Goal: Information Seeking & Learning: Learn about a topic

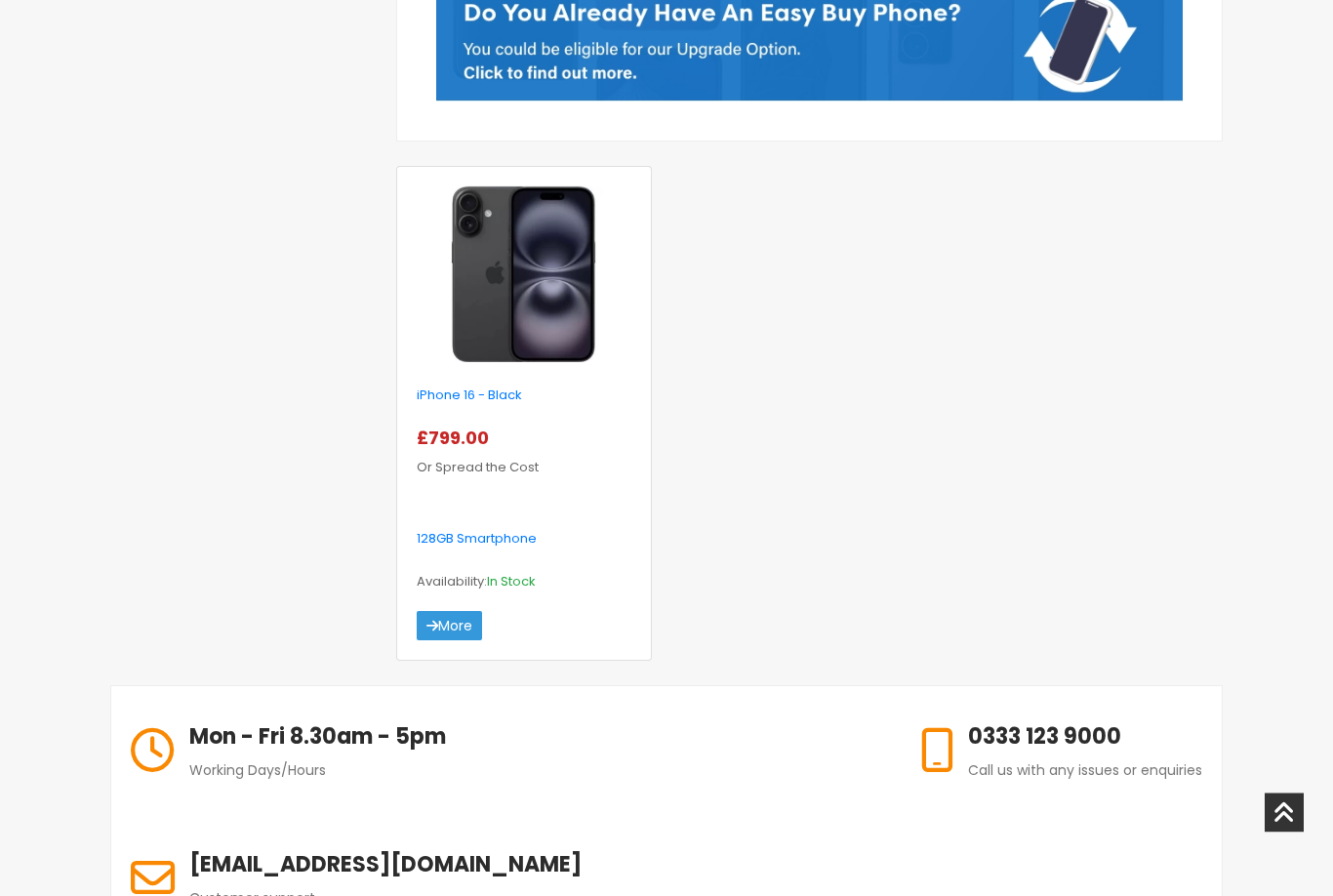
scroll to position [627, 0]
click at [458, 629] on link "More" at bounding box center [449, 625] width 66 height 29
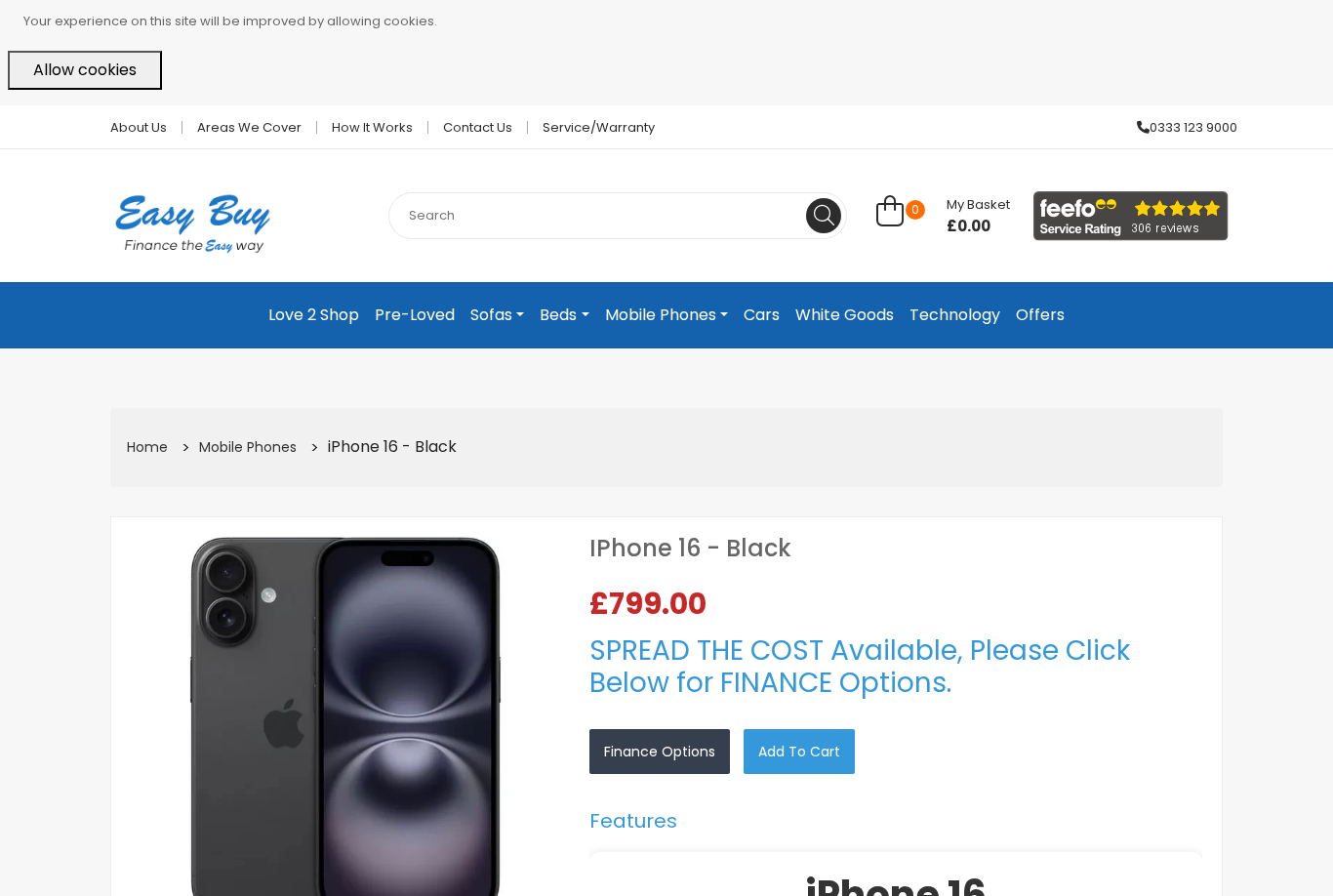
select select "104"
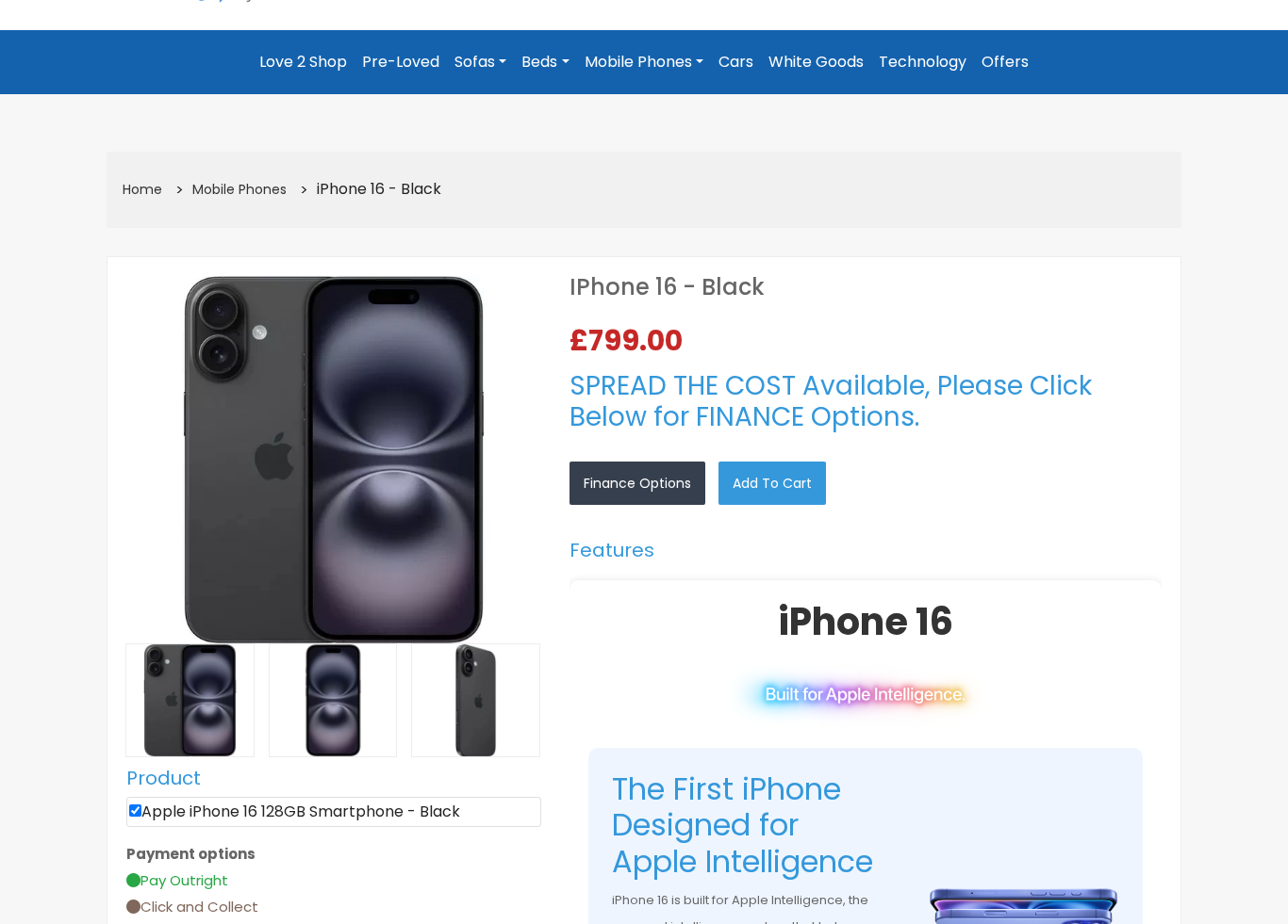
scroll to position [248, 0]
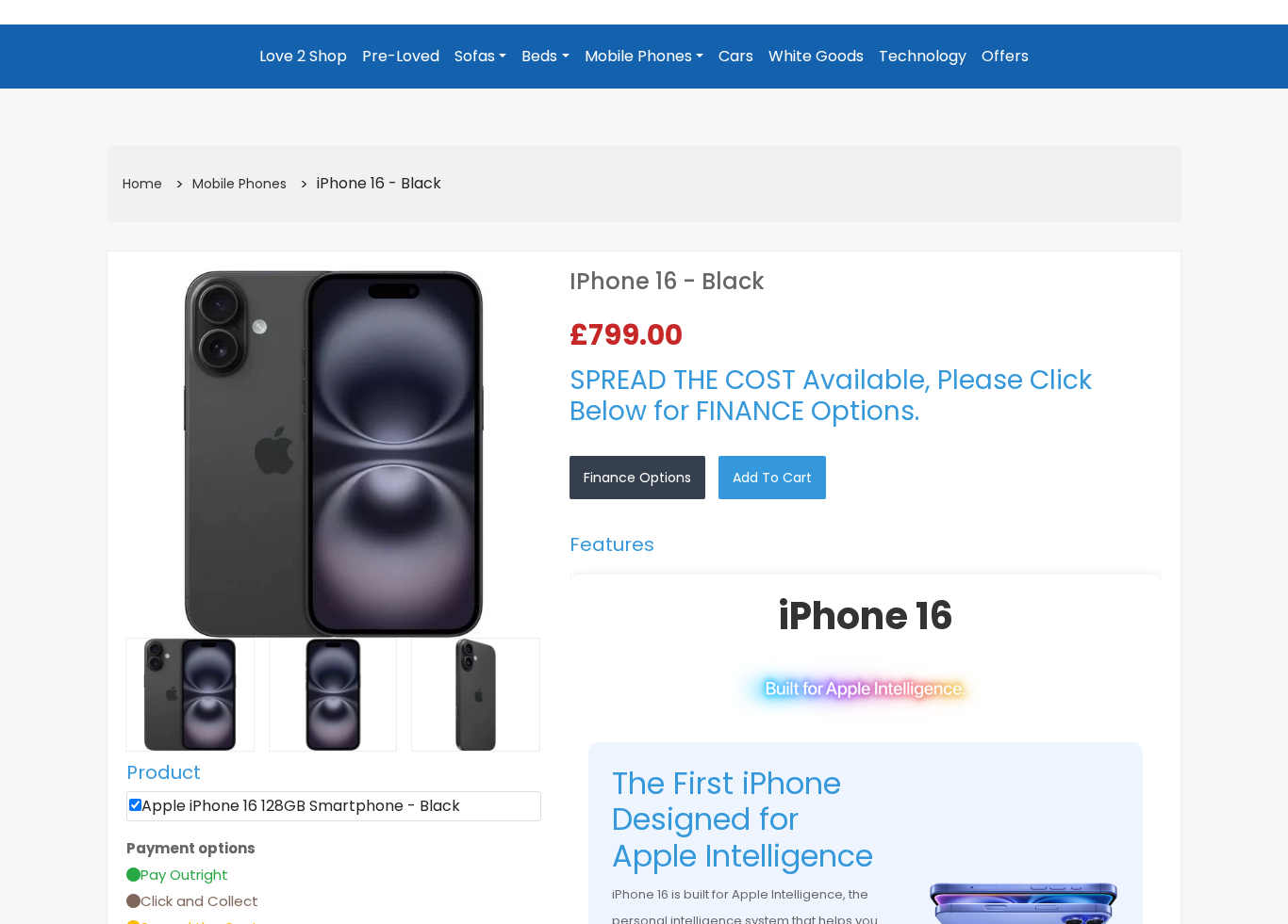
click at [653, 467] on link "Finance Options" at bounding box center [636, 478] width 135 height 44
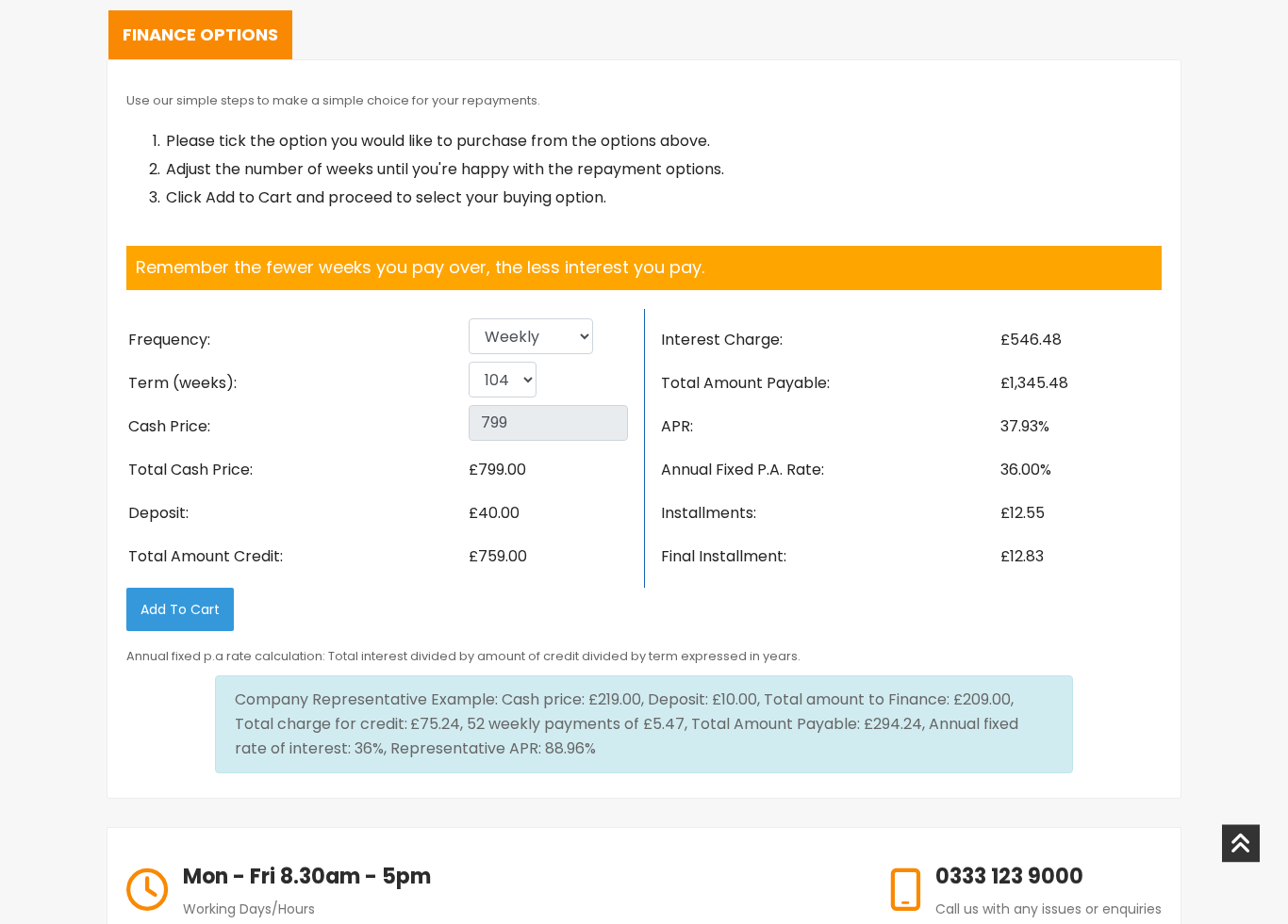
scroll to position [2713, 0]
click at [569, 353] on select "Weekly Fortnightly 4 weekly Monthly" at bounding box center [530, 336] width 124 height 36
select select "Monthly"
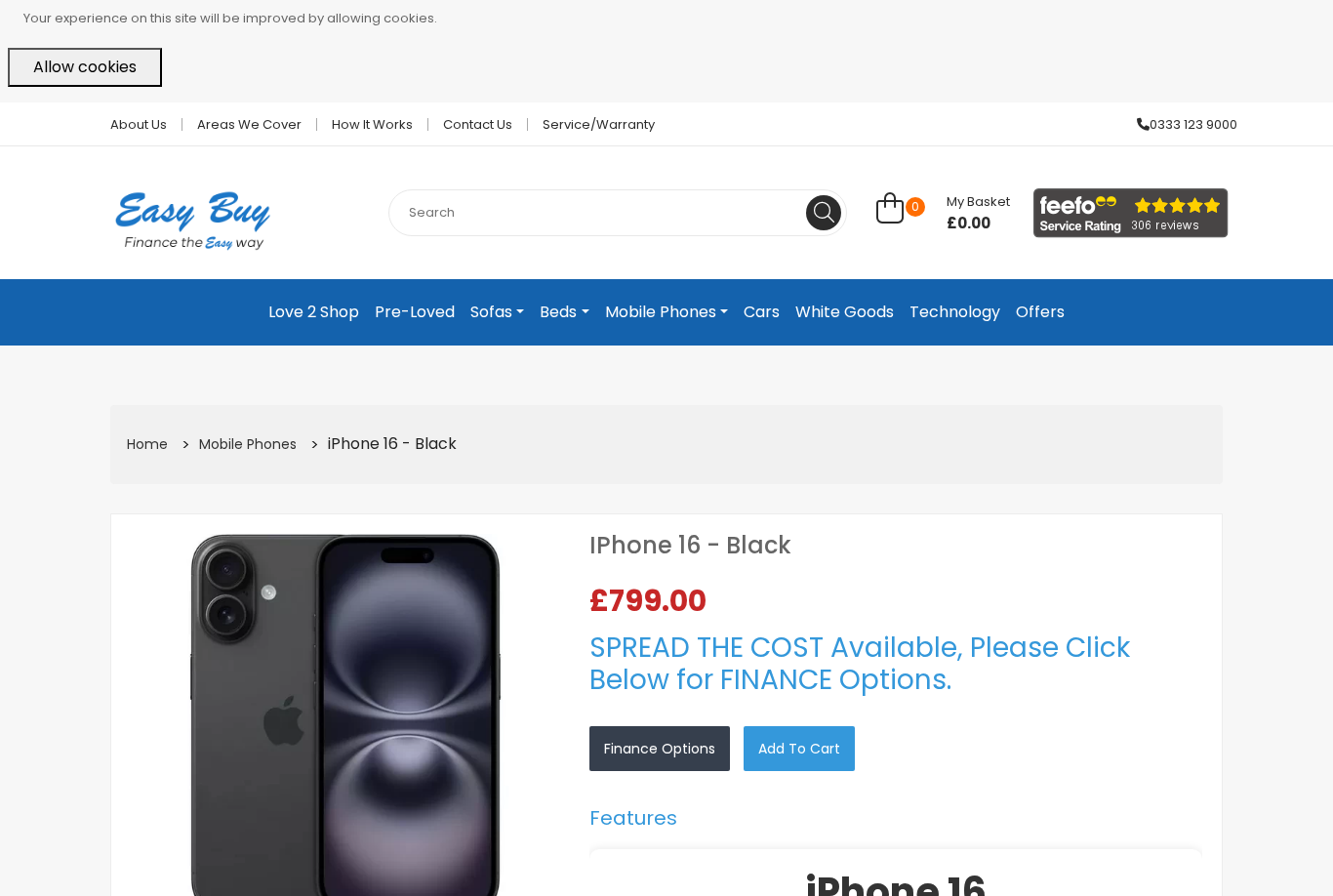
scroll to position [0, 0]
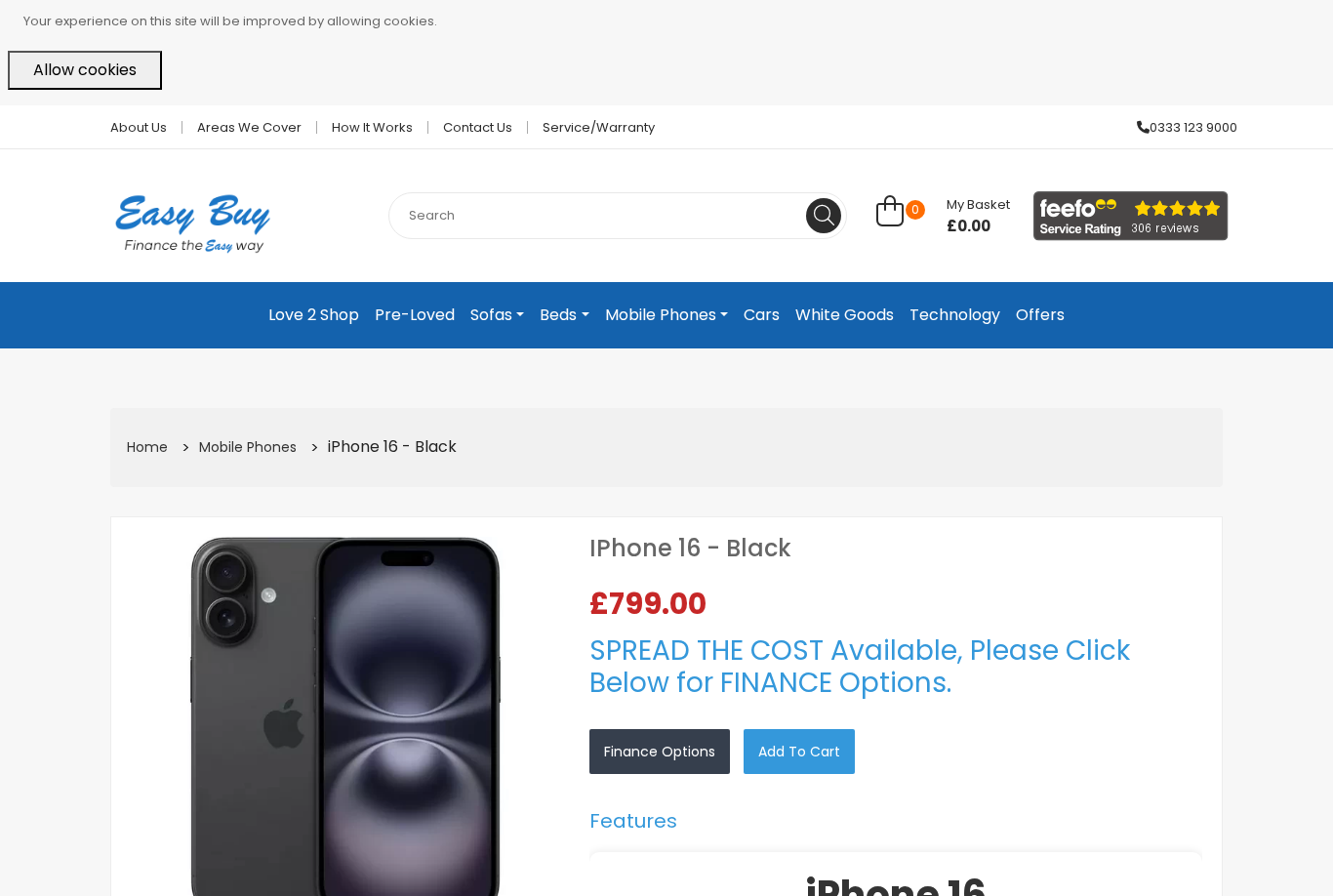
click at [320, 305] on link "Love 2 Shop" at bounding box center [314, 316] width 106 height 35
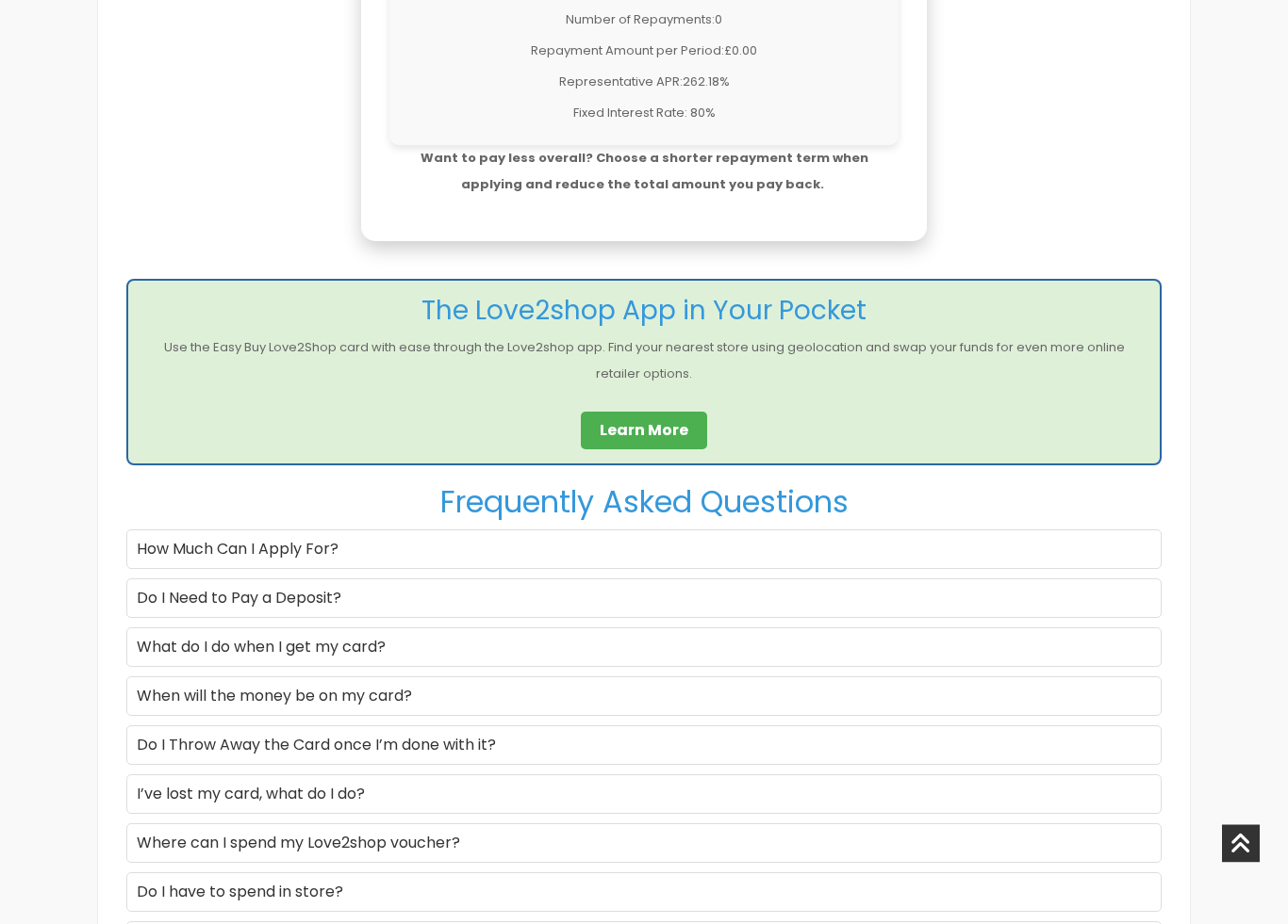
scroll to position [1924, 0]
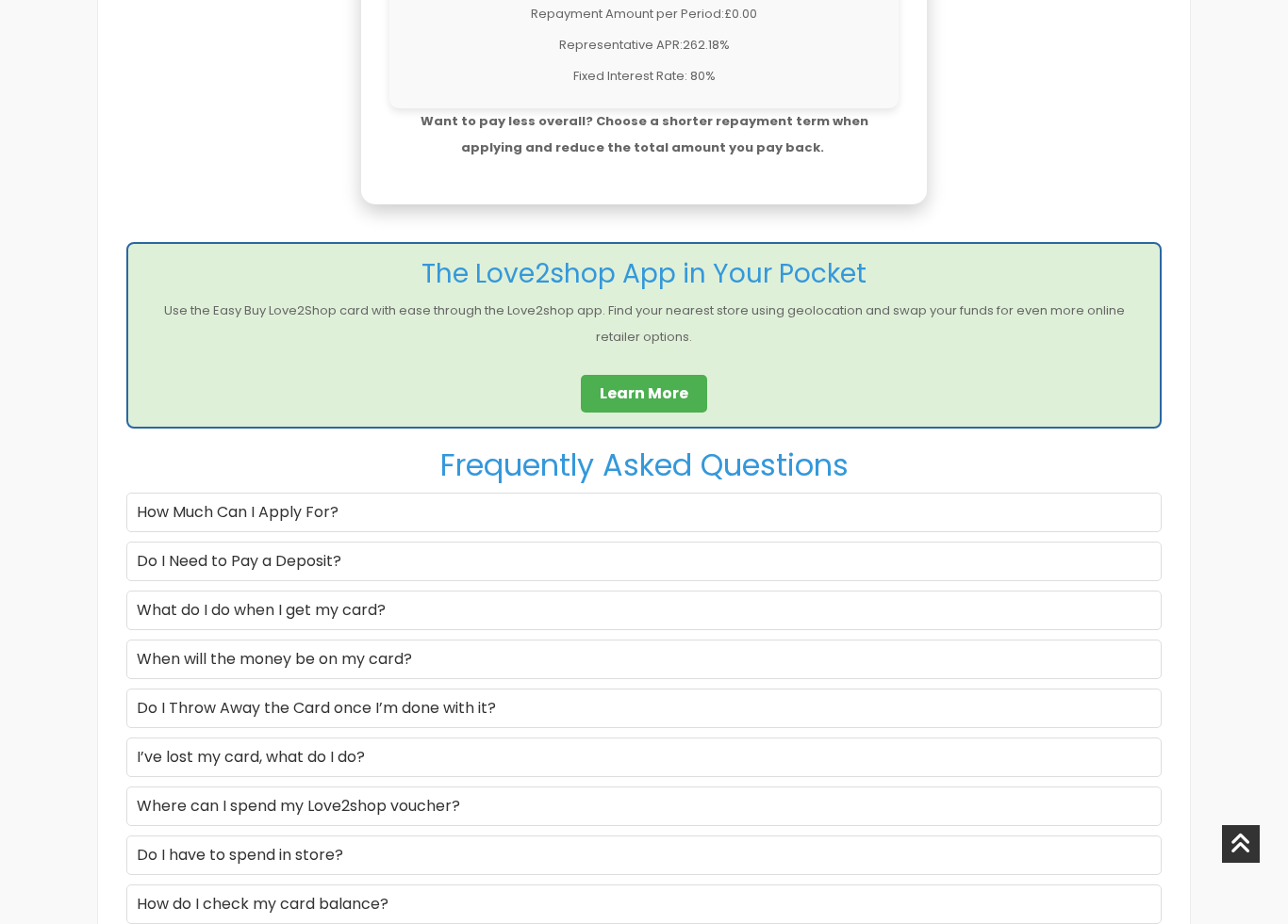
click at [1005, 507] on div "How Much Can I Apply For?" at bounding box center [643, 513] width 1035 height 40
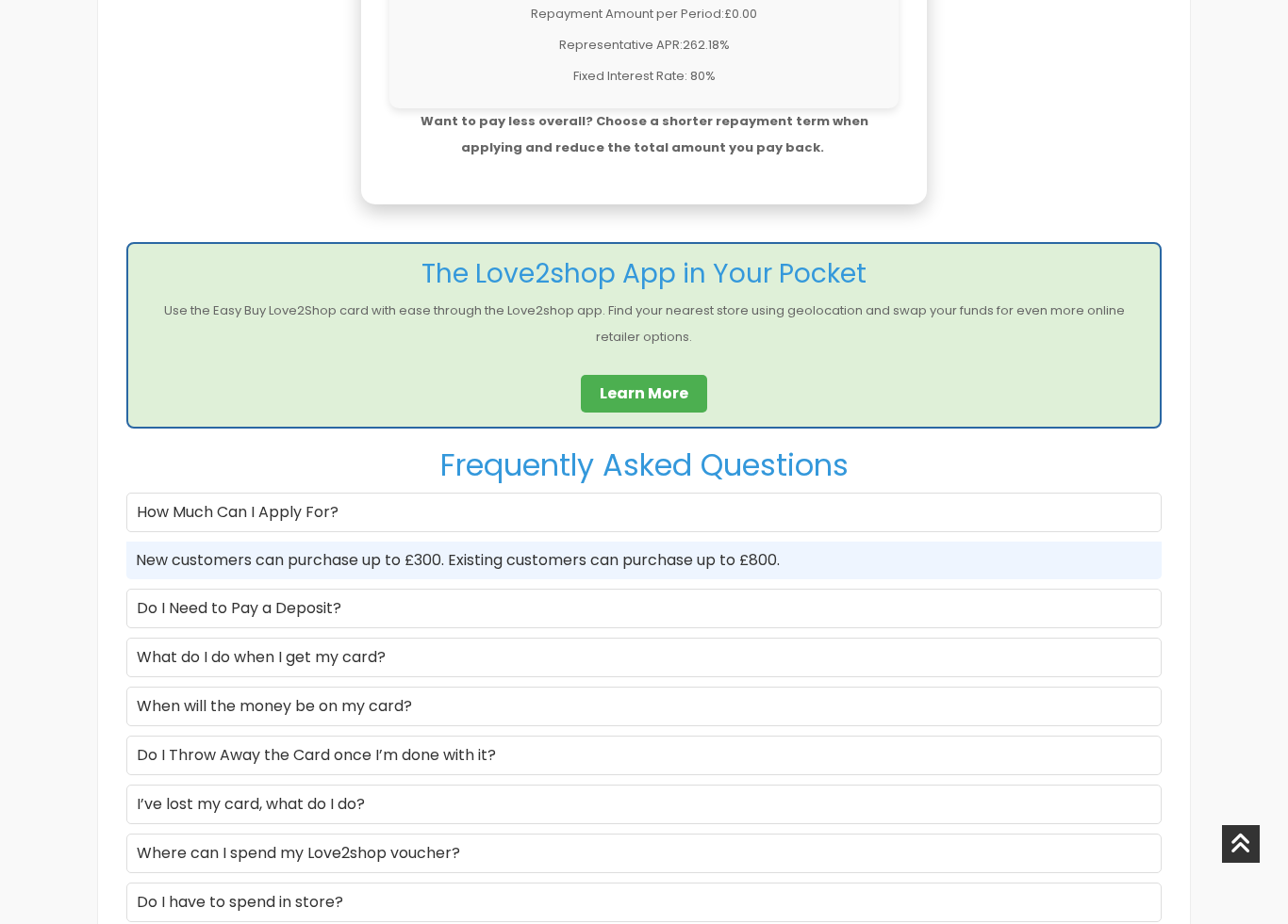
click at [373, 610] on div "Do I Need to Pay a Deposit?" at bounding box center [643, 609] width 1035 height 40
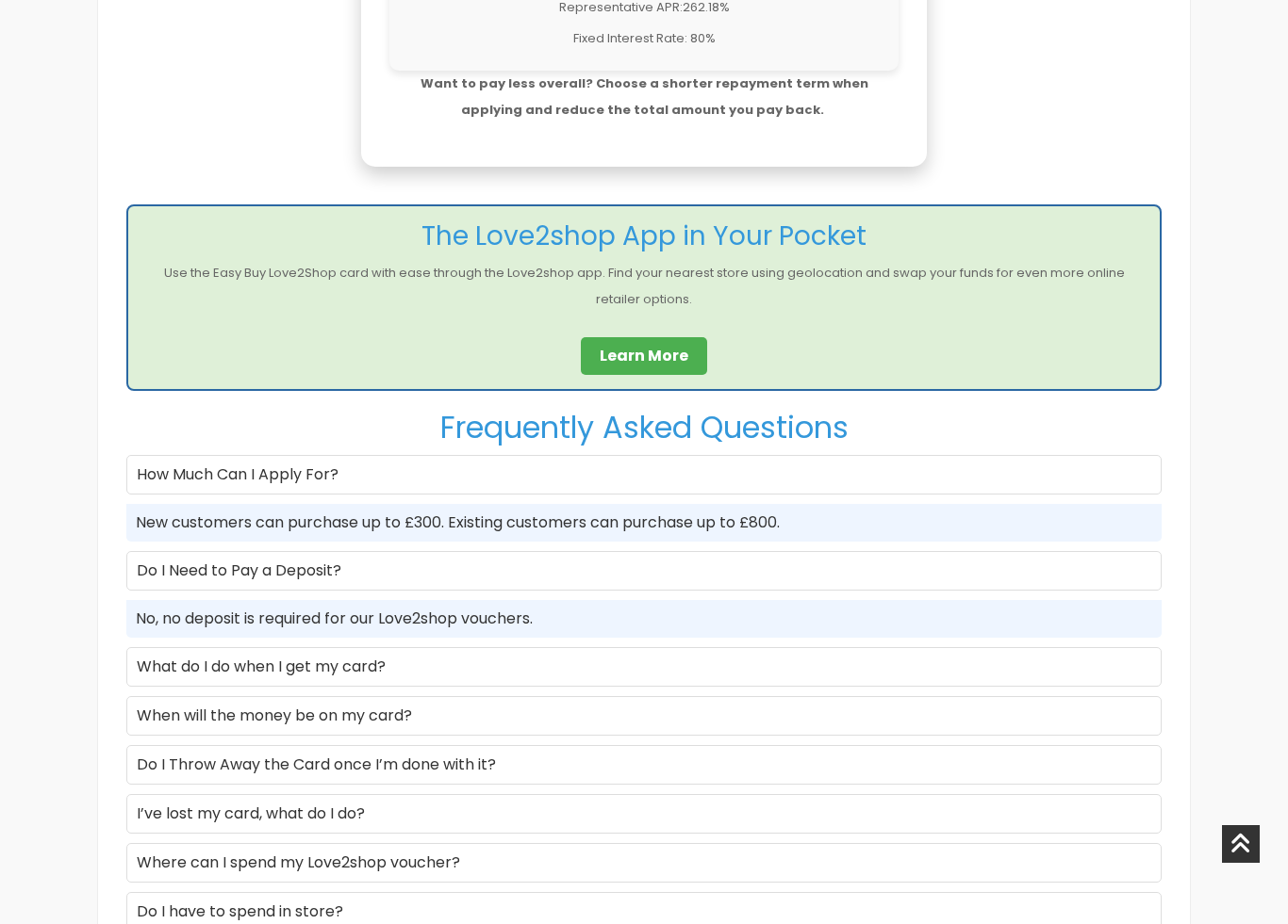
scroll to position [1982, 0]
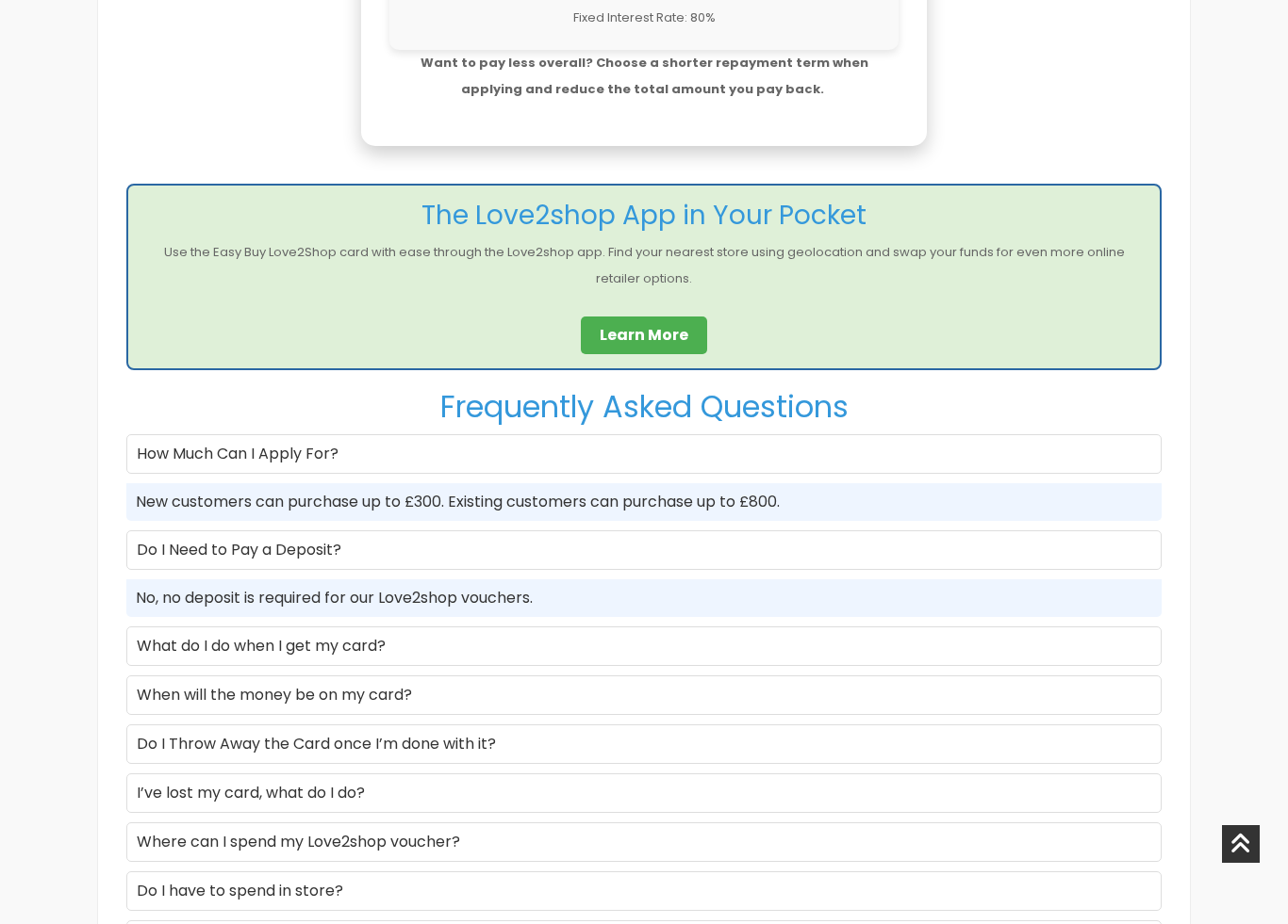
click at [397, 635] on div "What do I do when I get my card?" at bounding box center [643, 647] width 1035 height 40
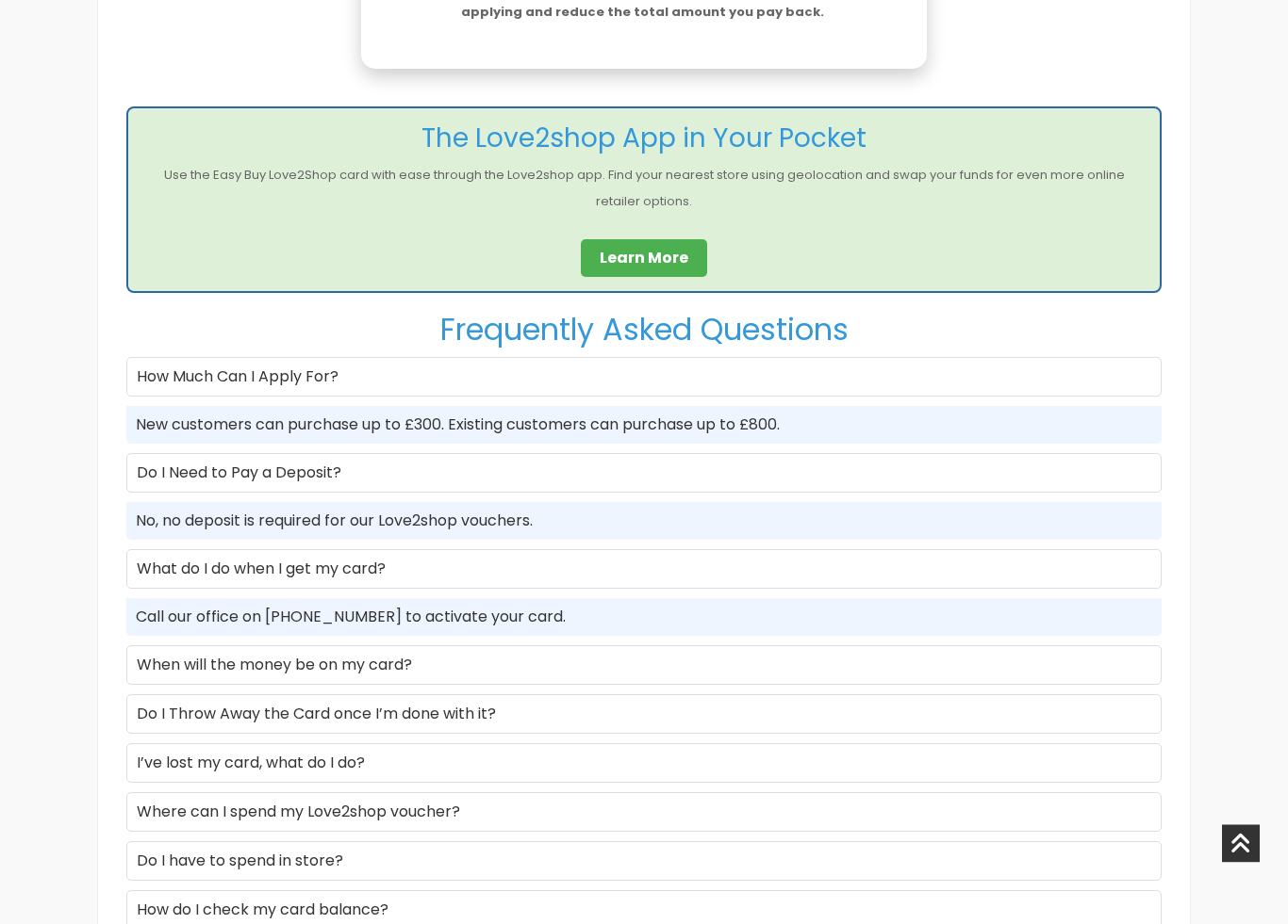
scroll to position [2071, 0]
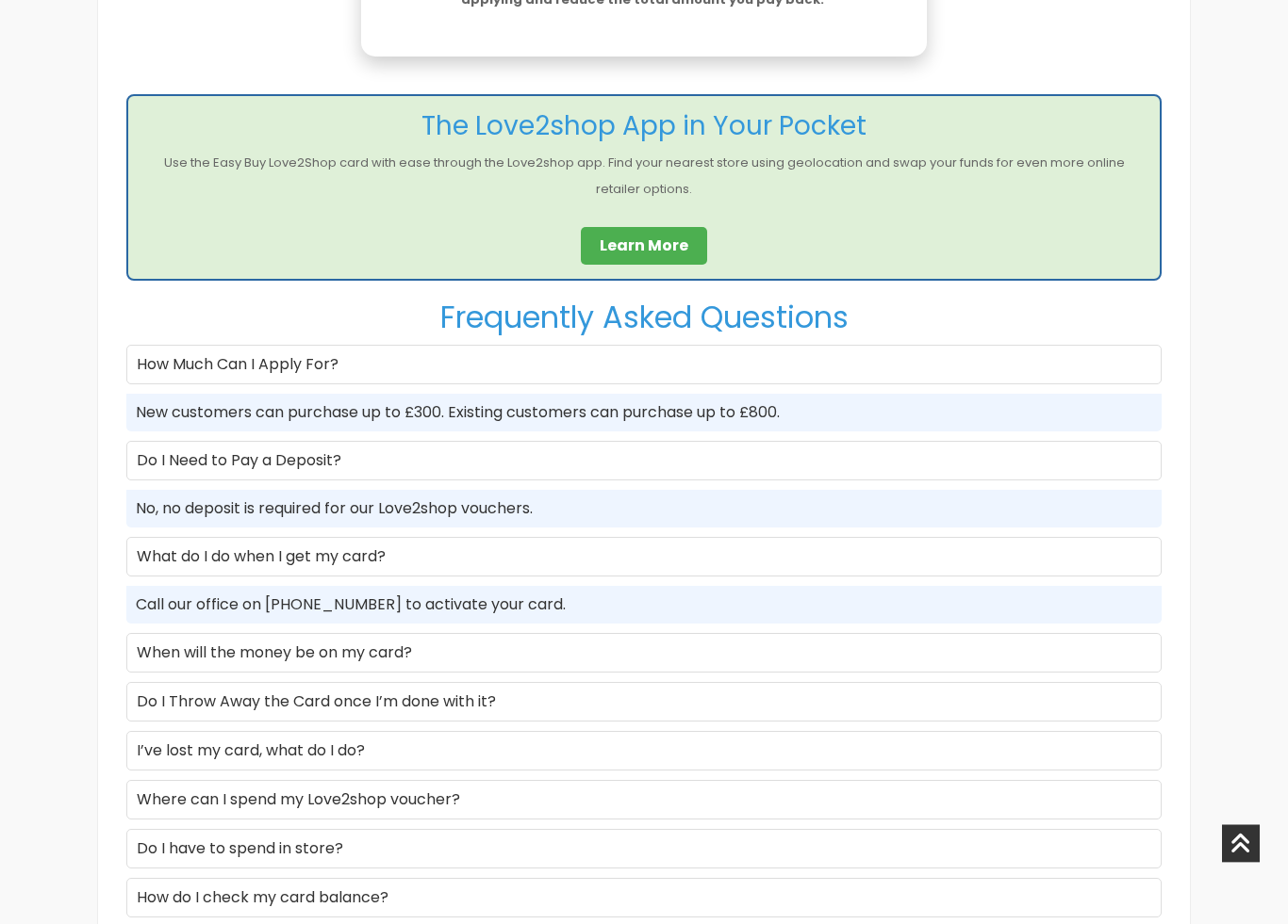
click at [420, 644] on div "When will the money be on my card?" at bounding box center [643, 654] width 1035 height 40
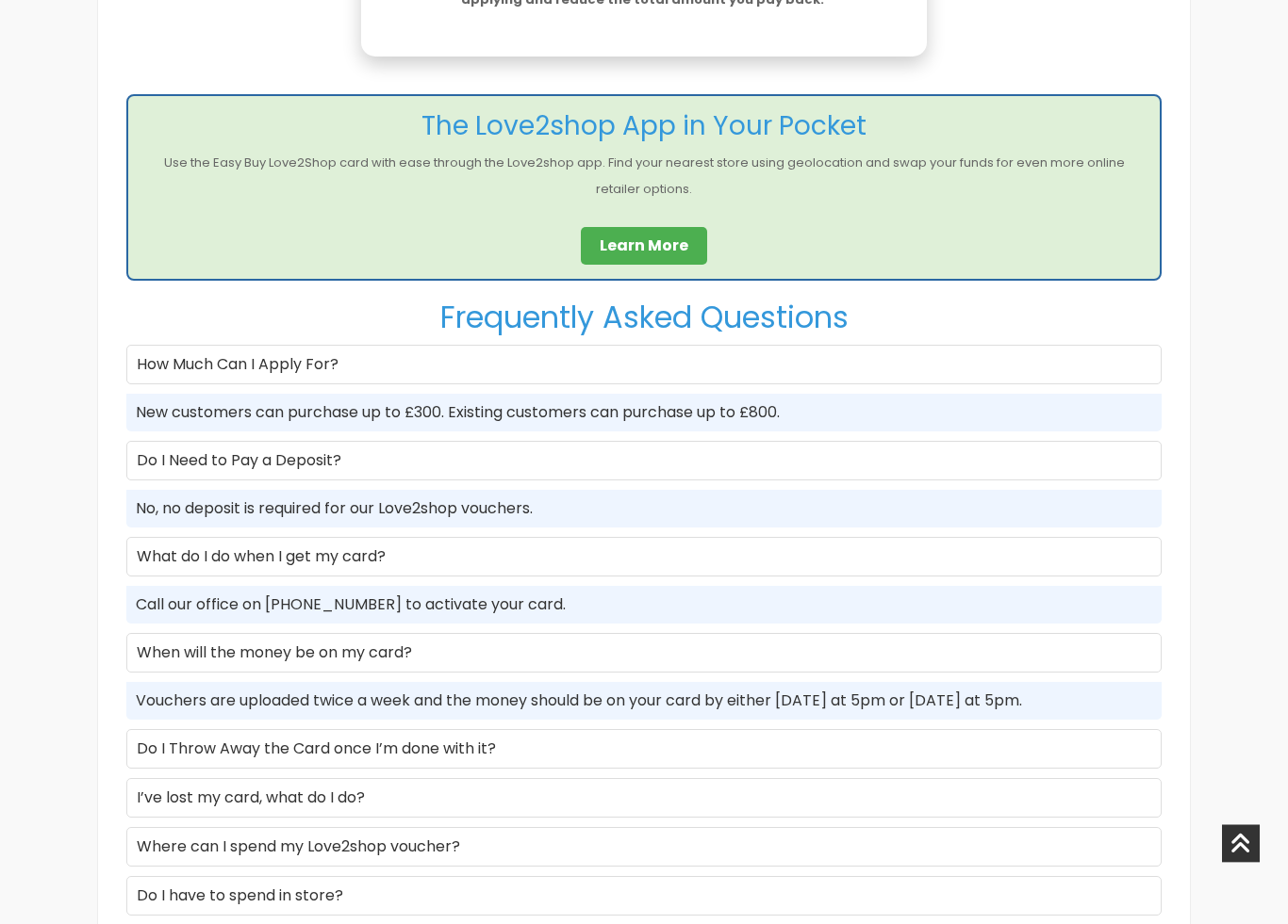
scroll to position [2072, 0]
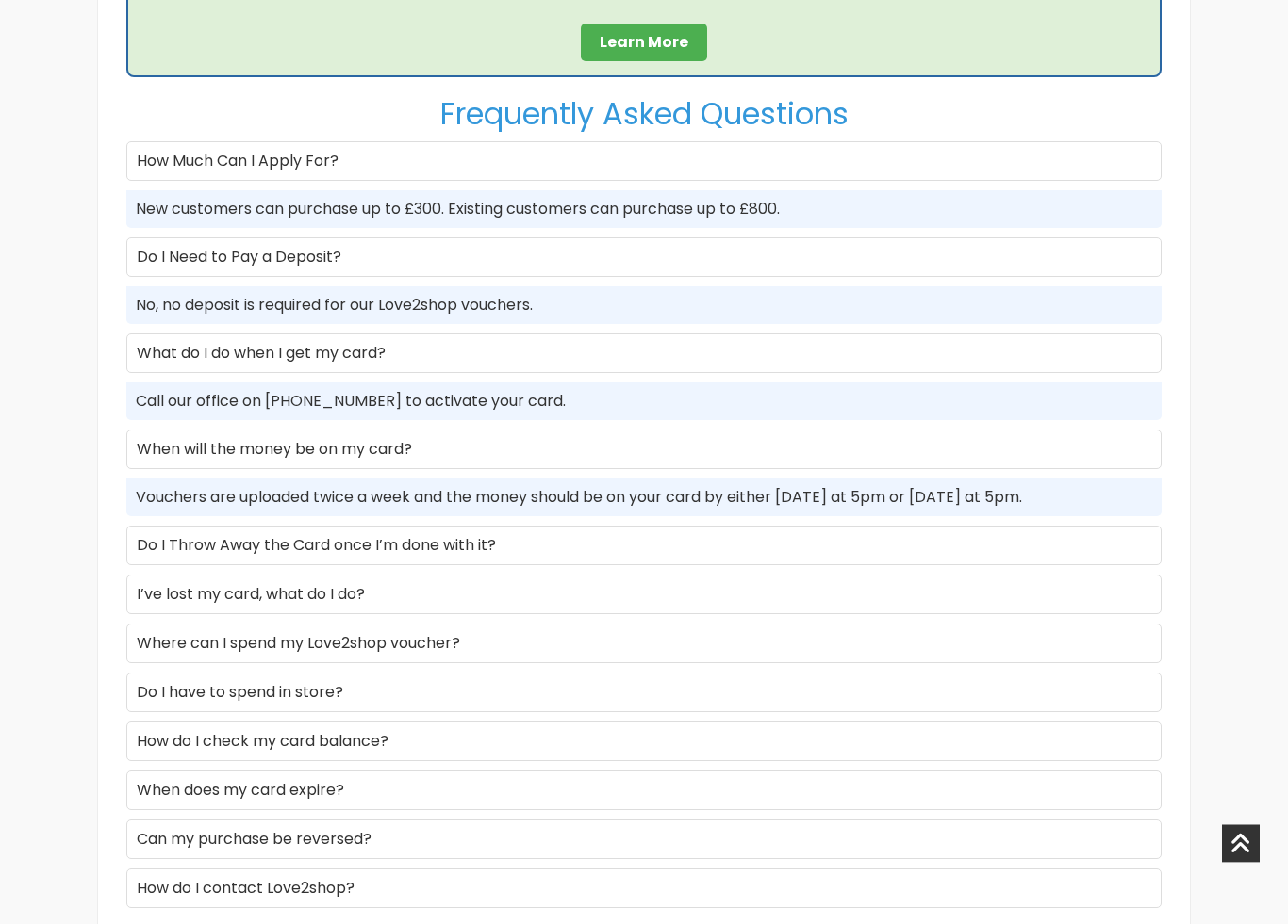
click at [576, 644] on div "Where can I spend my Love2shop voucher?" at bounding box center [643, 645] width 1035 height 40
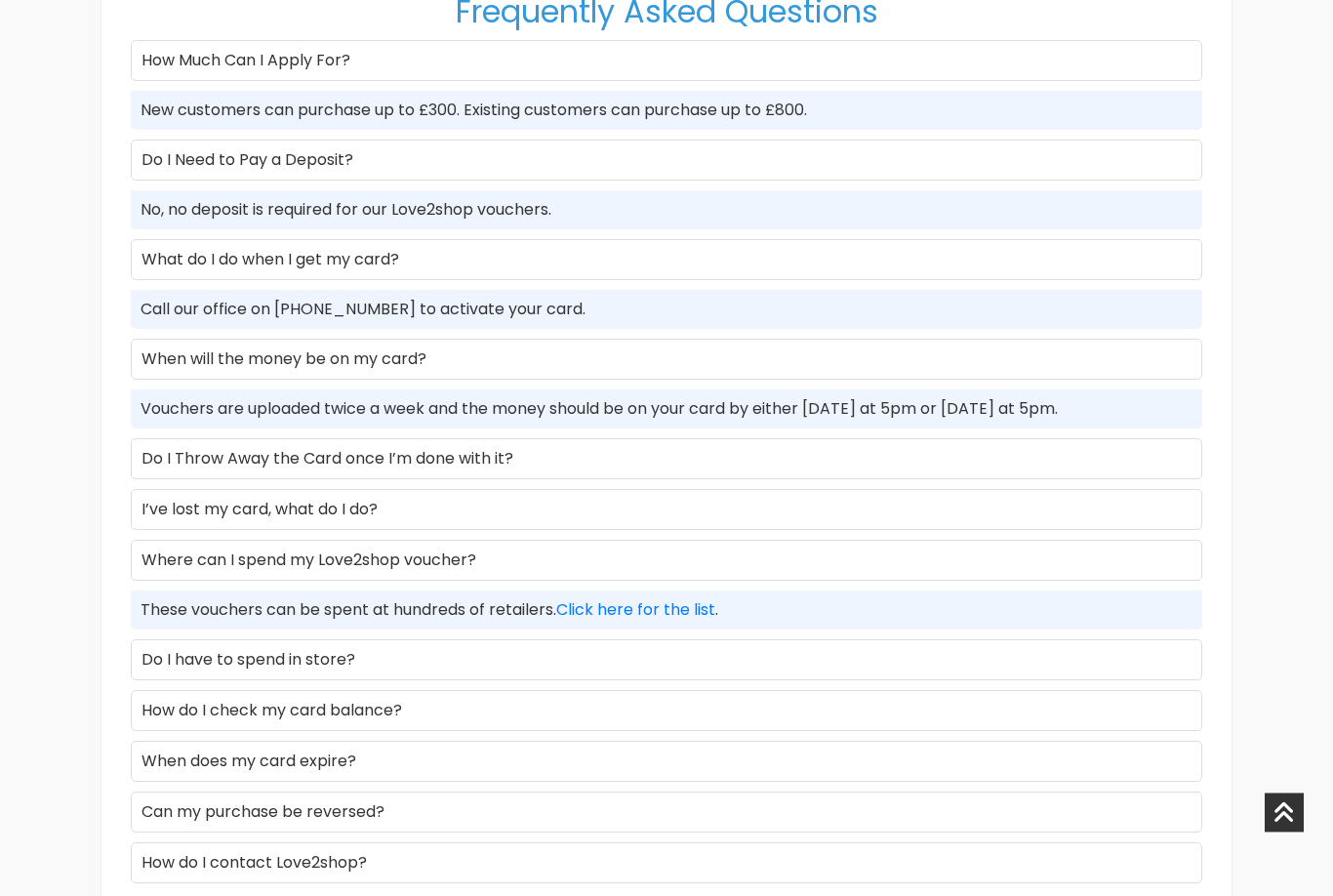
scroll to position [2463, 0]
click at [682, 598] on link "Click here for the list" at bounding box center [635, 609] width 159 height 23
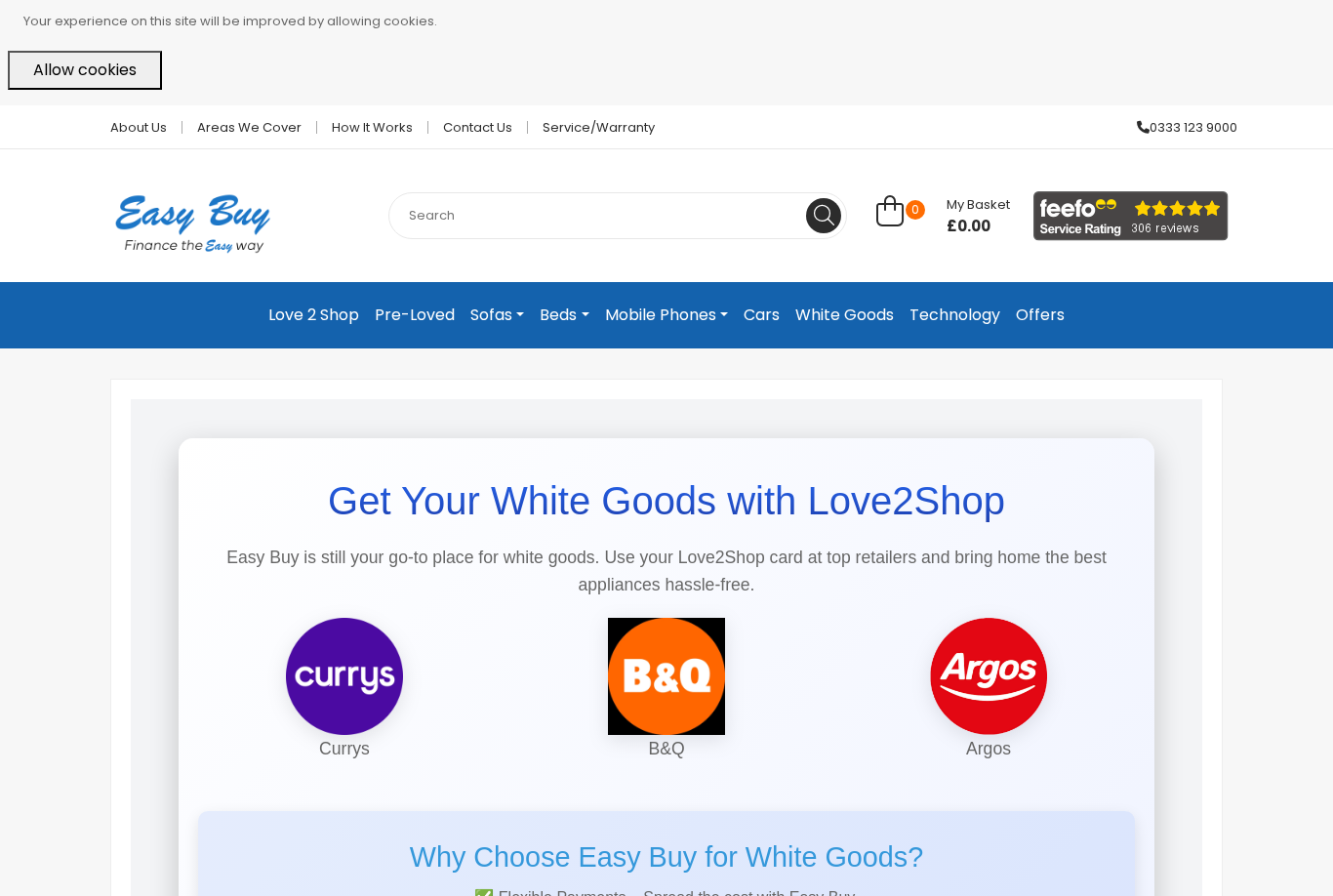
click at [422, 300] on link "Pre-Loved" at bounding box center [415, 316] width 96 height 35
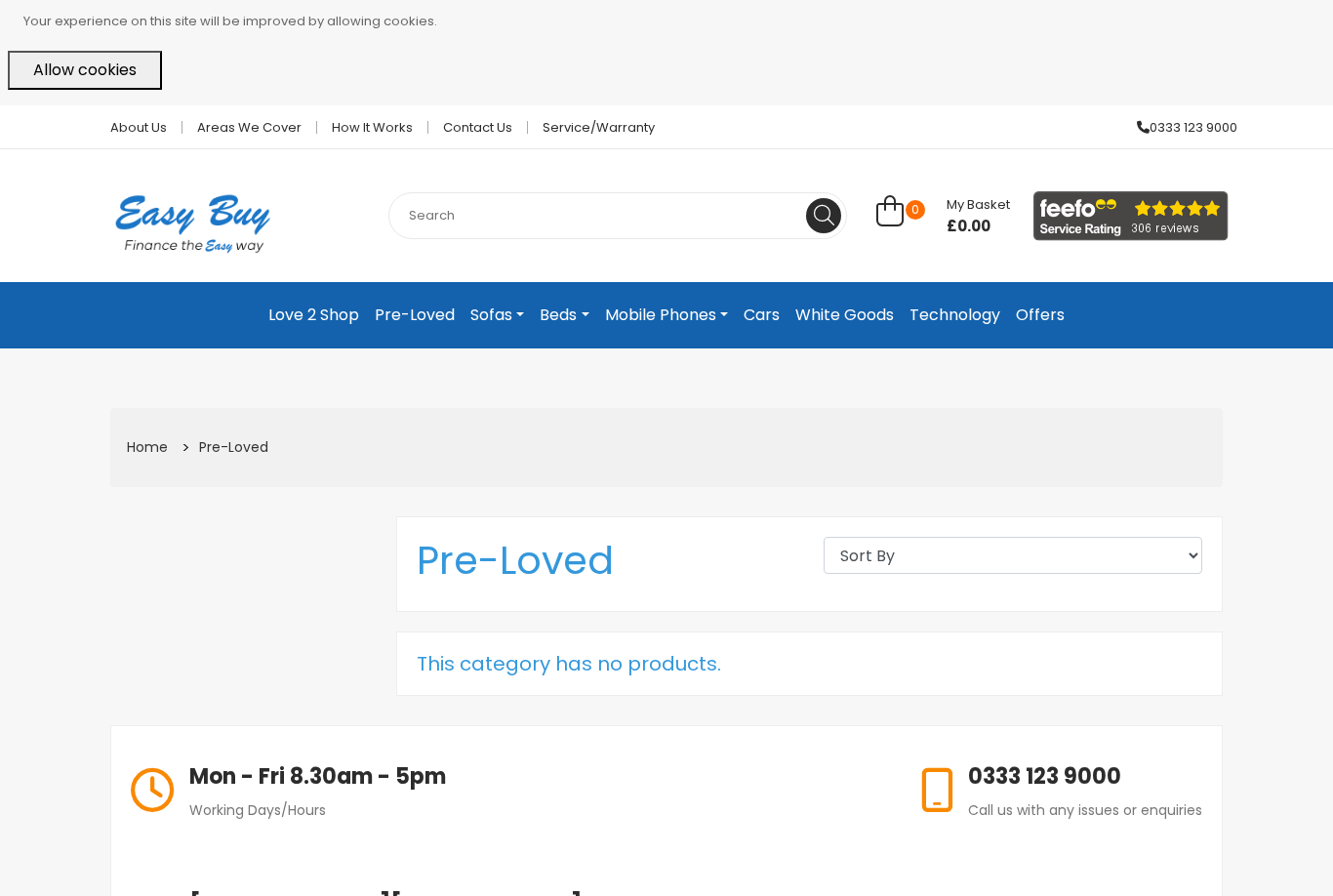
click at [494, 315] on link "Sofas" at bounding box center [497, 316] width 70 height 35
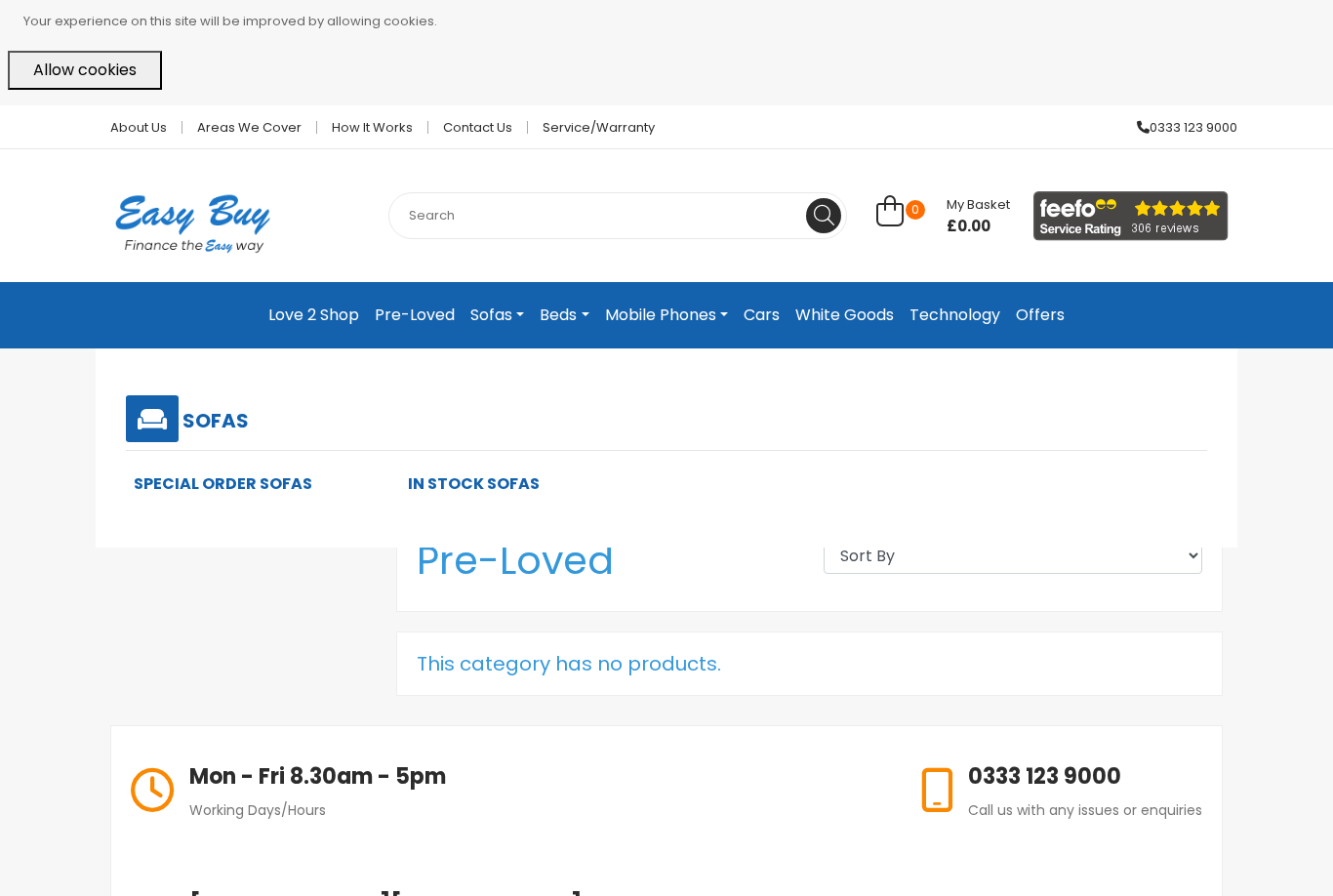
click at [503, 473] on link "In Stock Sofas" at bounding box center [473, 483] width 131 height 23
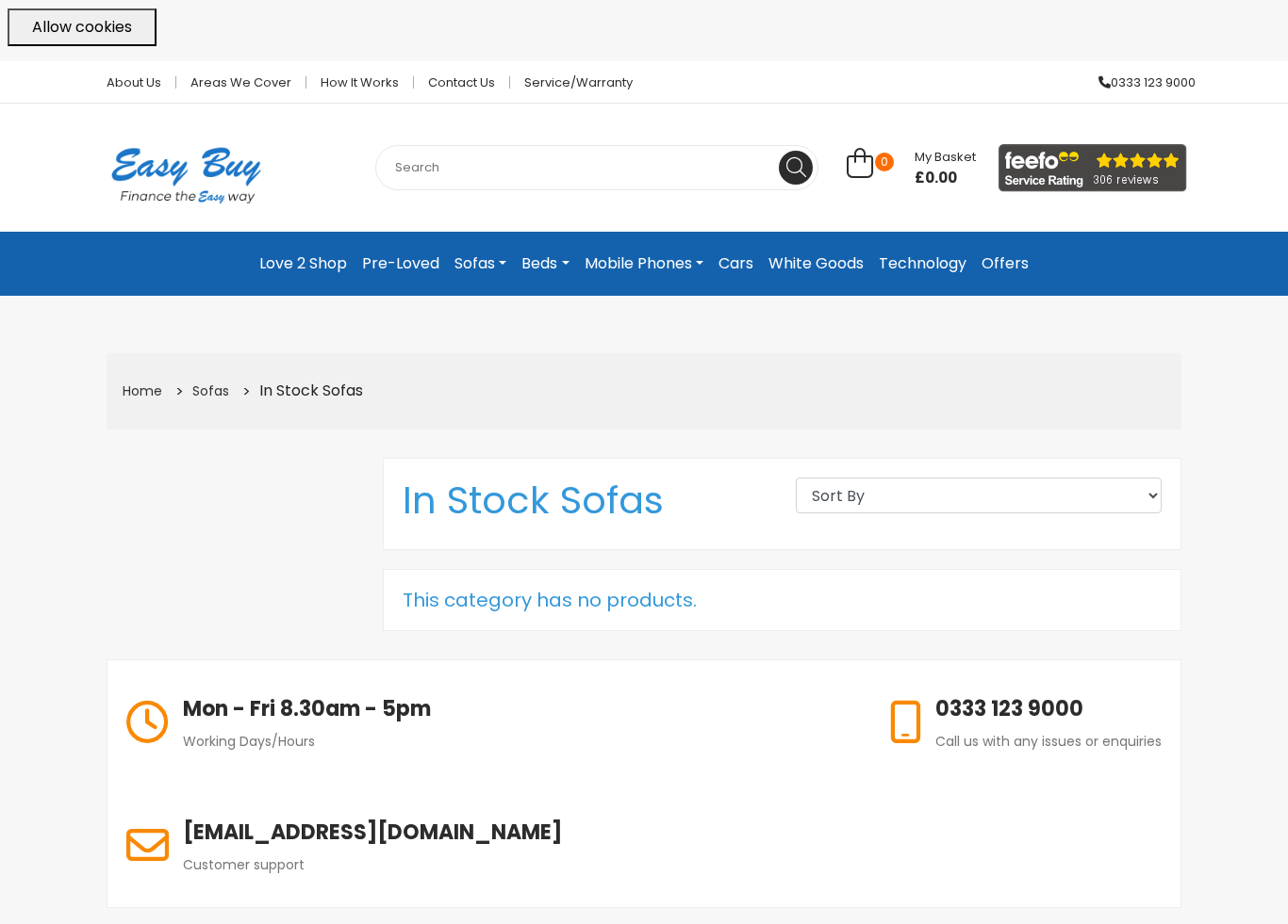
scroll to position [41, 0]
click at [218, 382] on link "Sofas" at bounding box center [210, 391] width 37 height 19
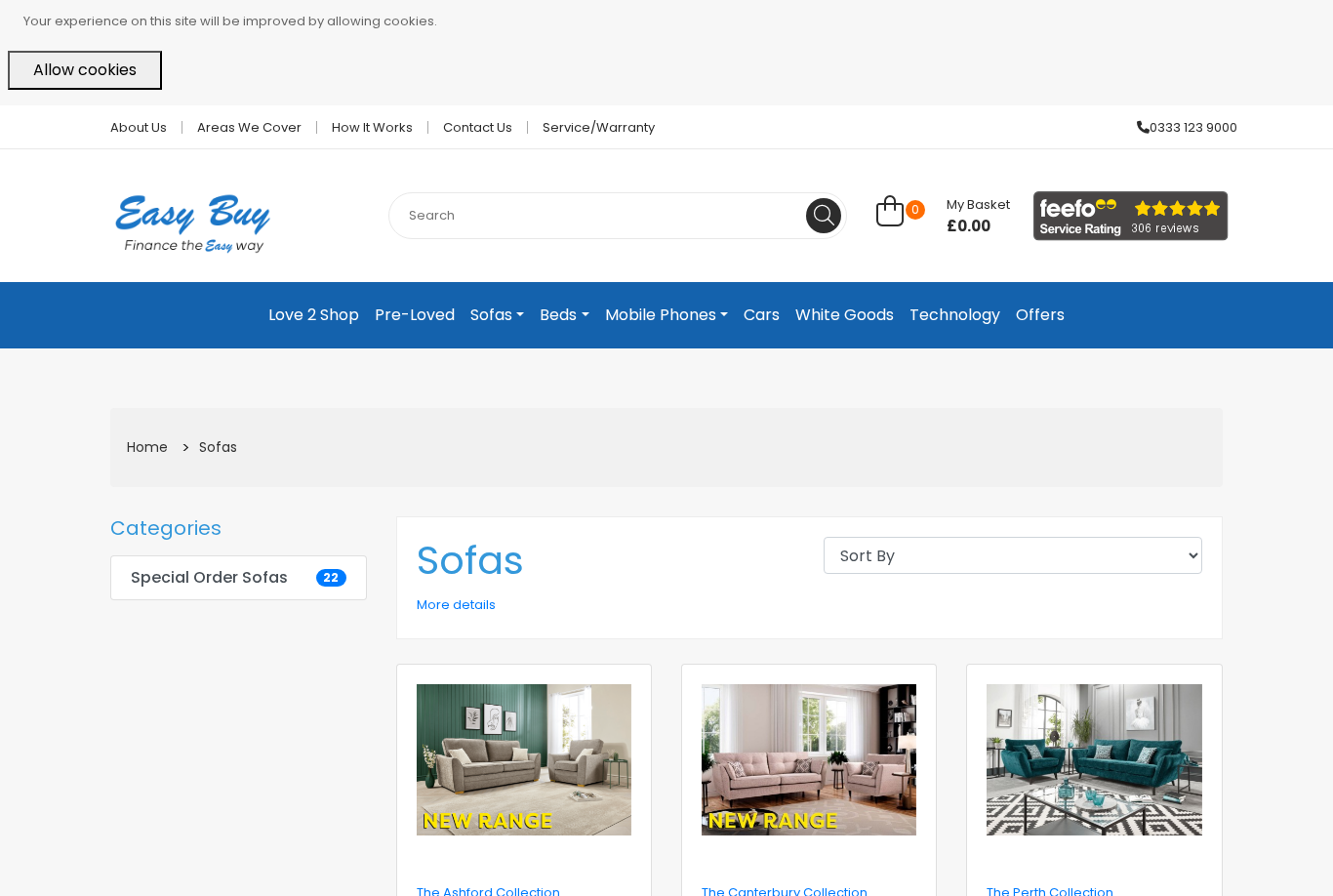
click at [274, 568] on b "Special Order Sofas" at bounding box center [209, 577] width 157 height 20
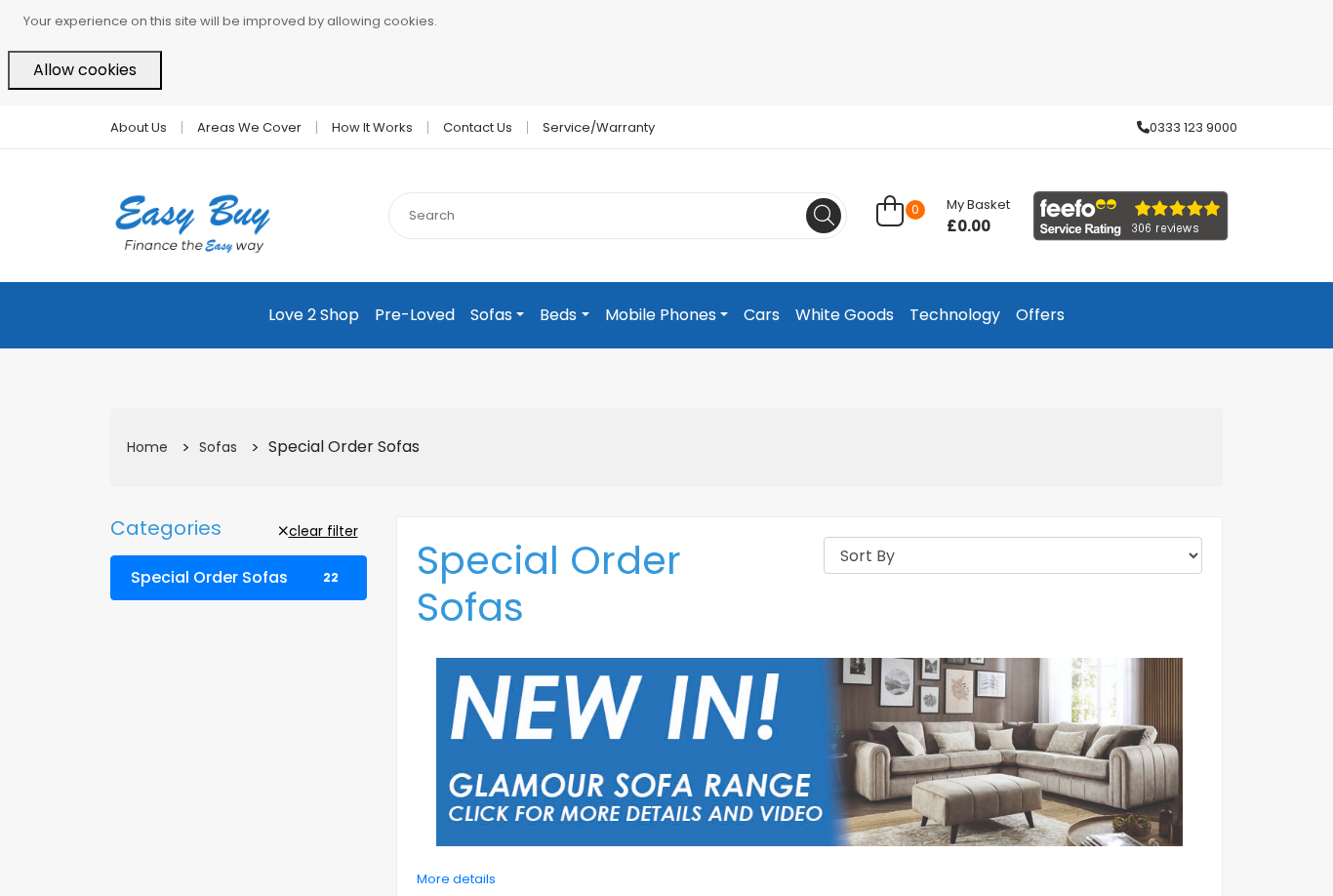
click at [557, 313] on link "Beds" at bounding box center [564, 316] width 65 height 35
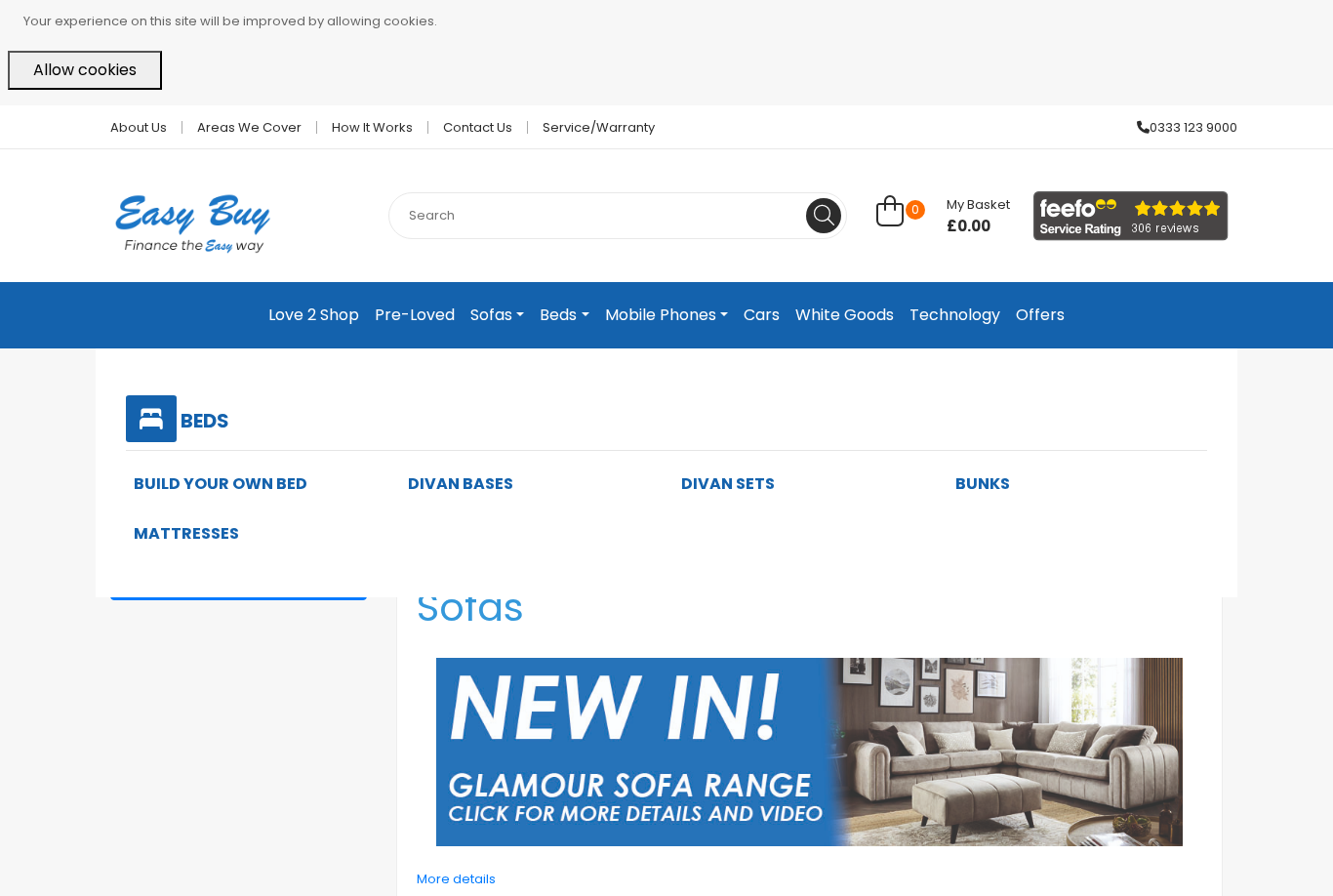
click at [191, 412] on h5 "Beds" at bounding box center [205, 421] width 49 height 24
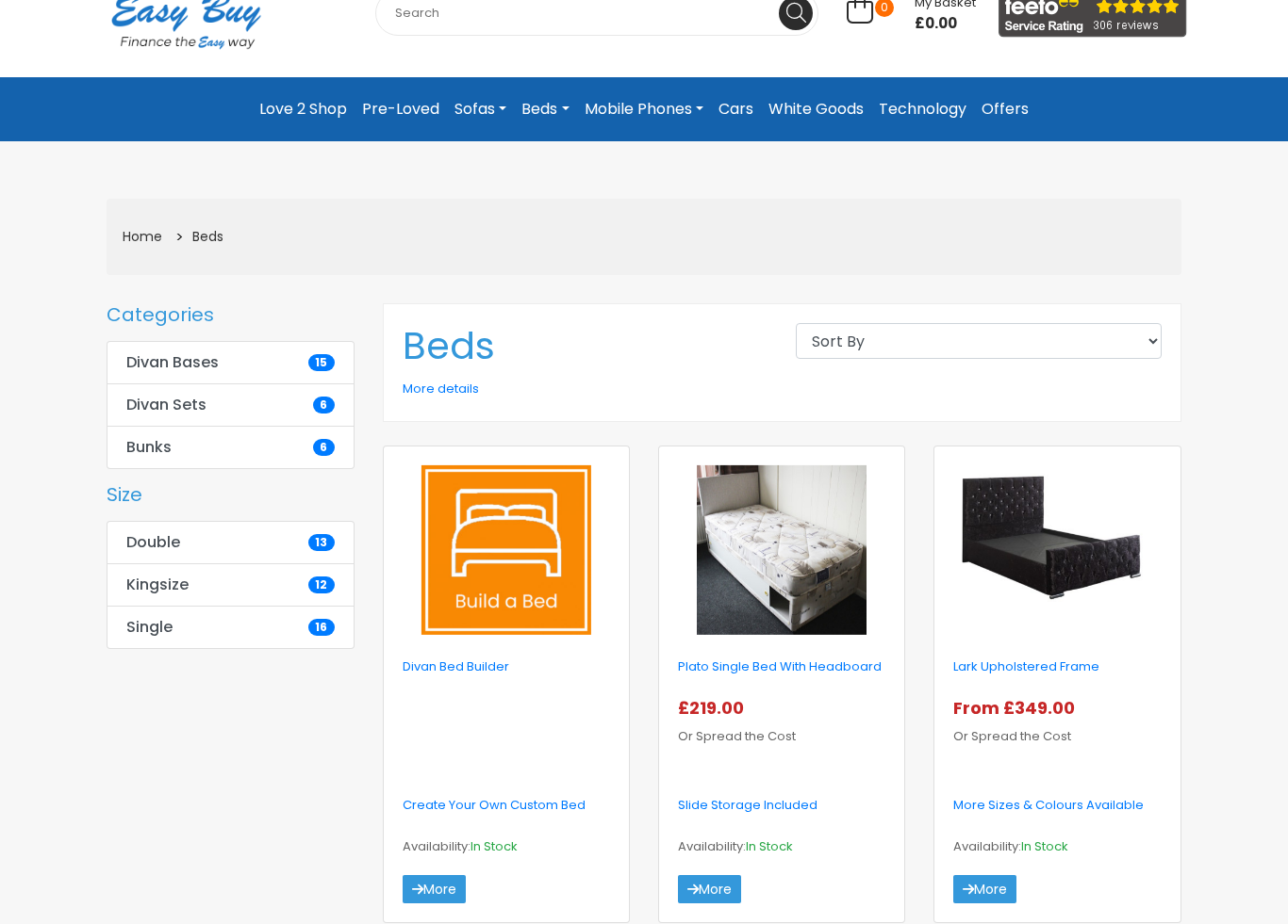
scroll to position [204, 0]
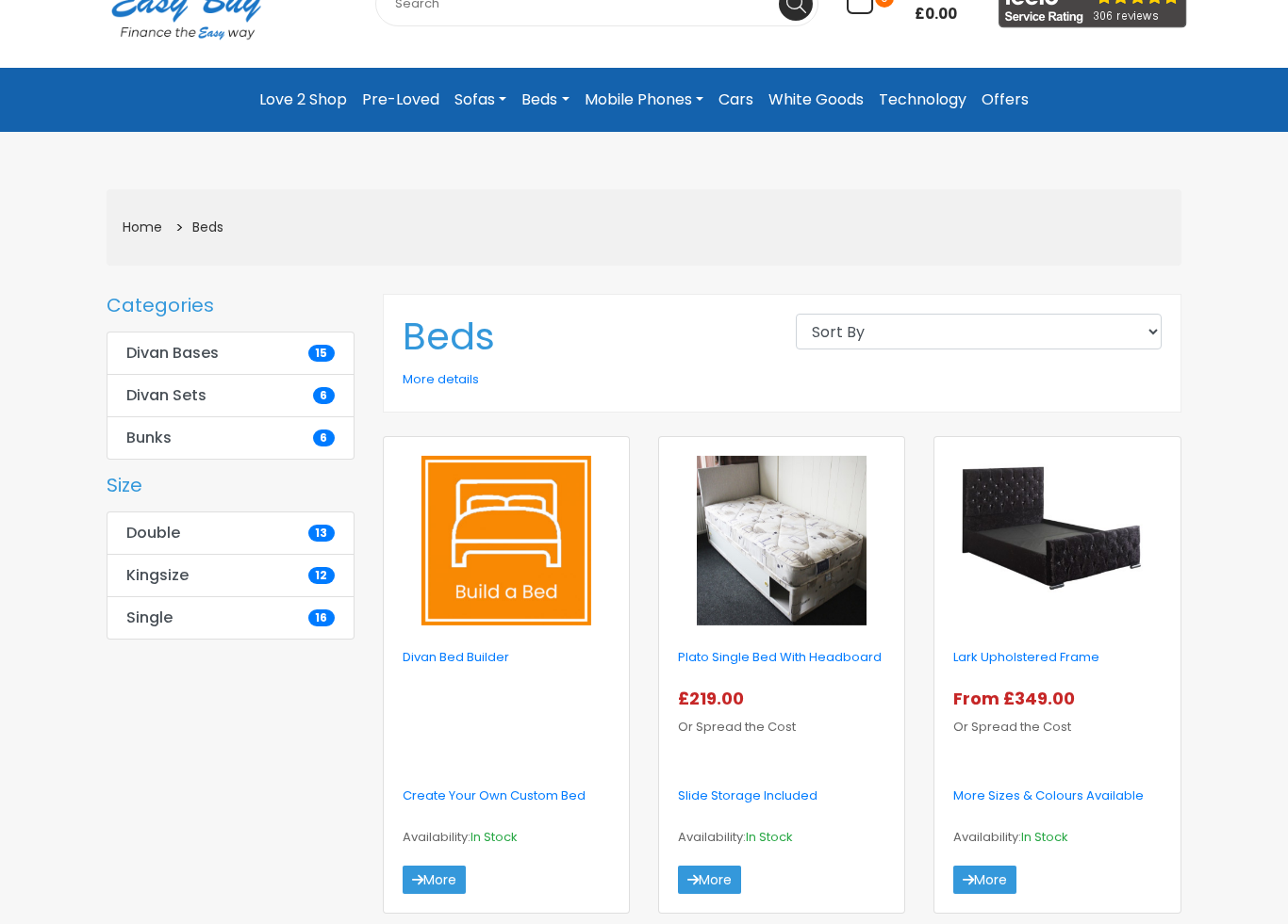
click at [136, 524] on b "Double" at bounding box center [152, 533] width 54 height 19
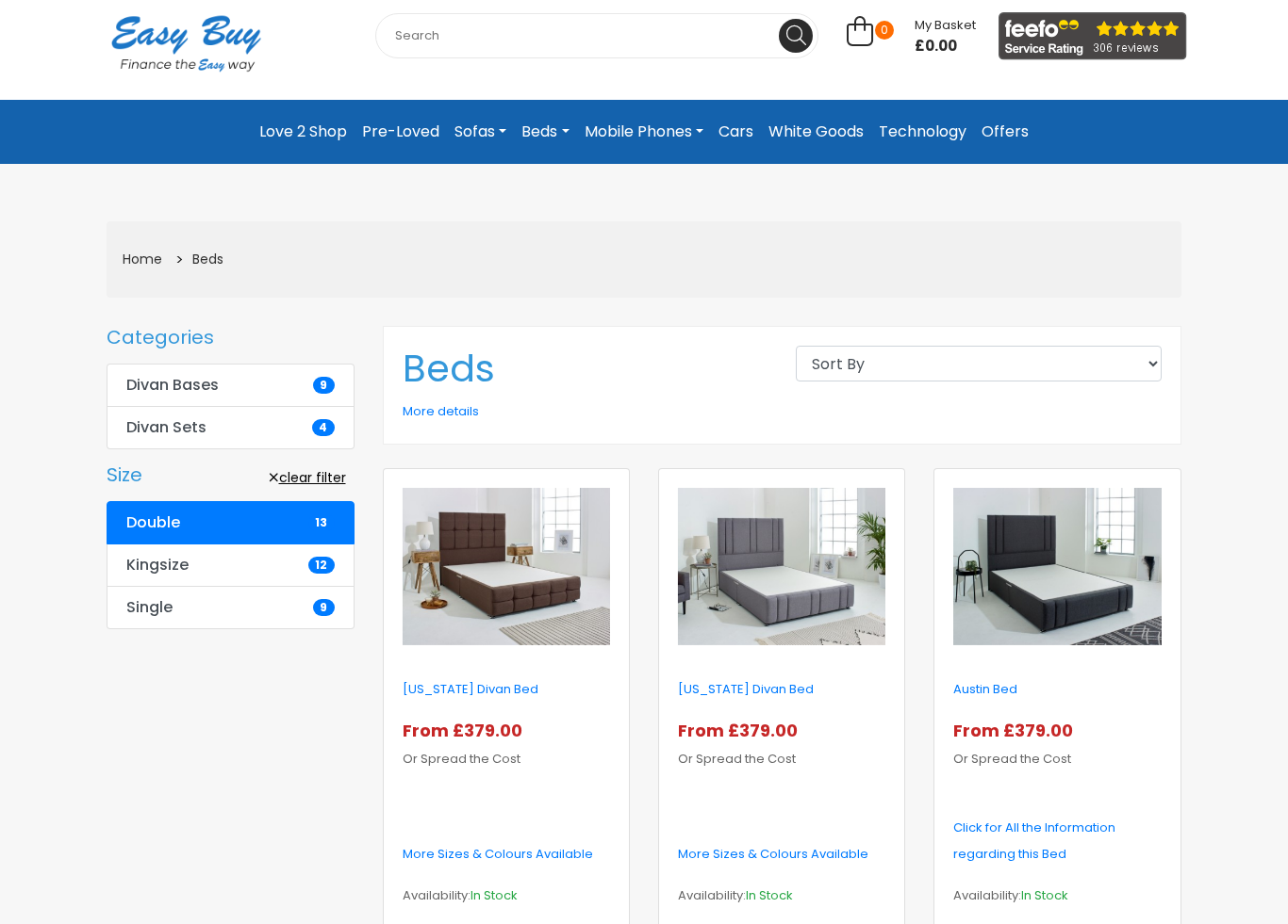
scroll to position [172, 0]
click at [134, 560] on b "Kingsize" at bounding box center [157, 565] width 63 height 19
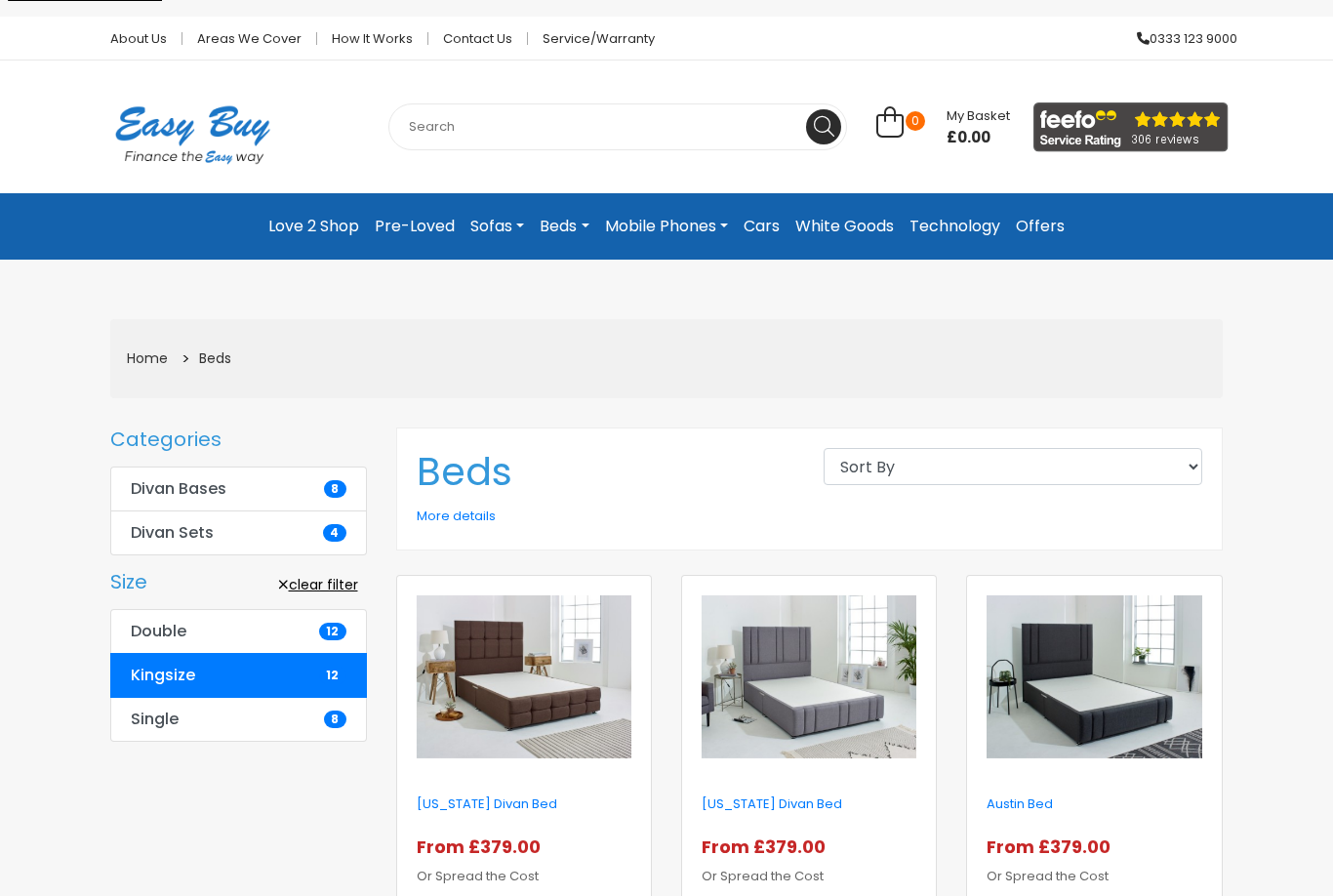
scroll to position [89, 0]
click at [211, 348] on link "Beds" at bounding box center [215, 358] width 32 height 20
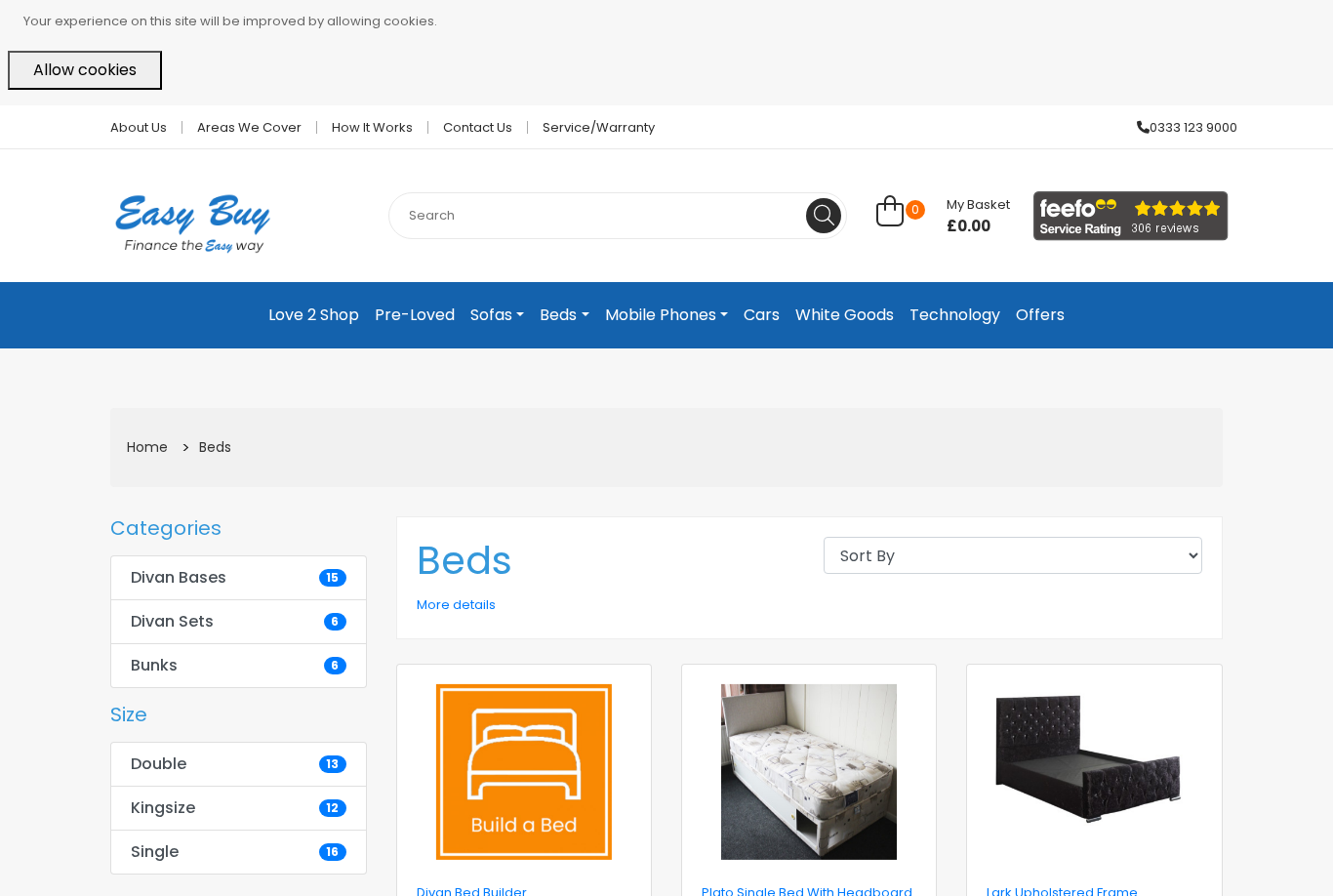
click at [140, 844] on b "Single" at bounding box center [154, 852] width 48 height 20
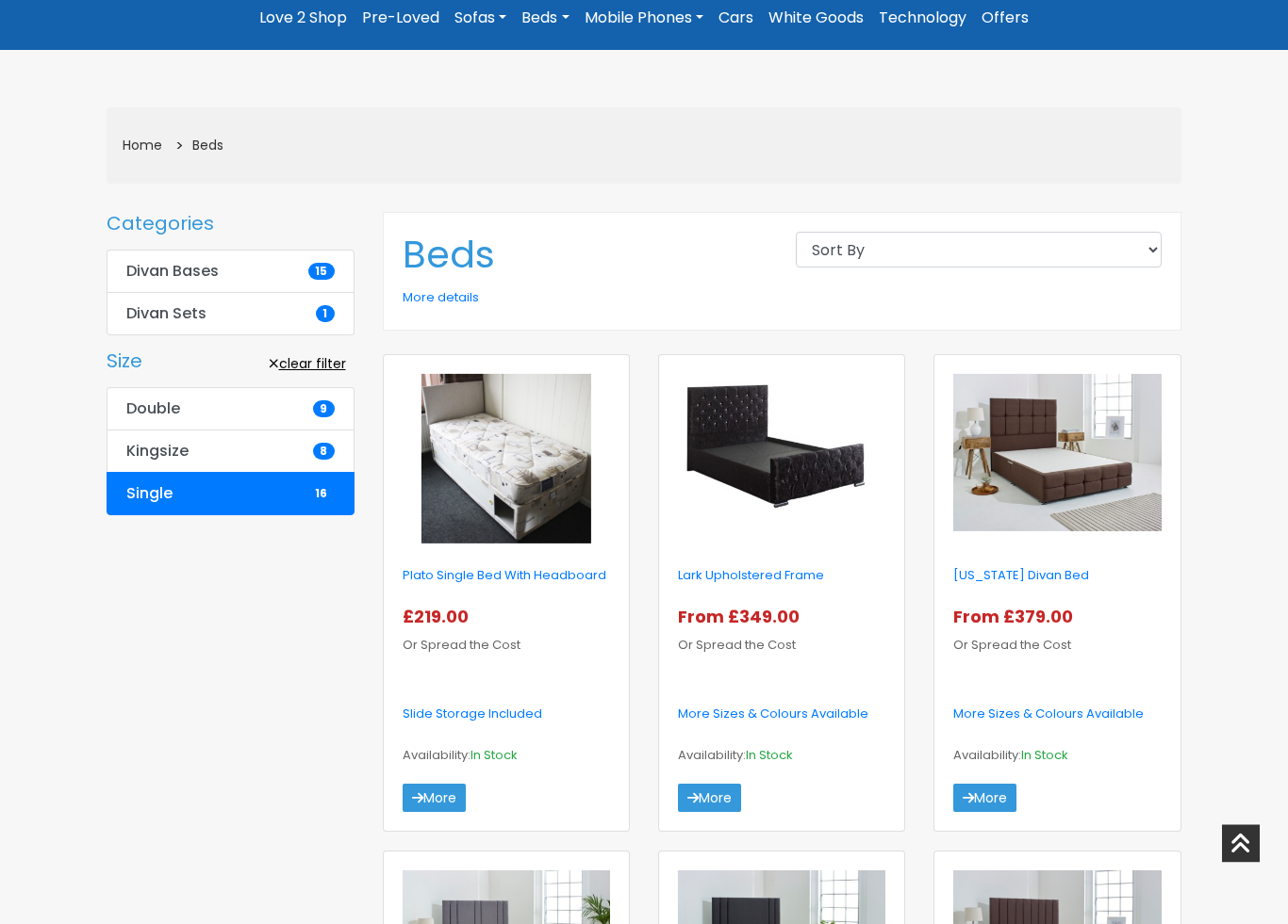
scroll to position [287, 0]
click at [150, 400] on b "Double" at bounding box center [152, 409] width 54 height 19
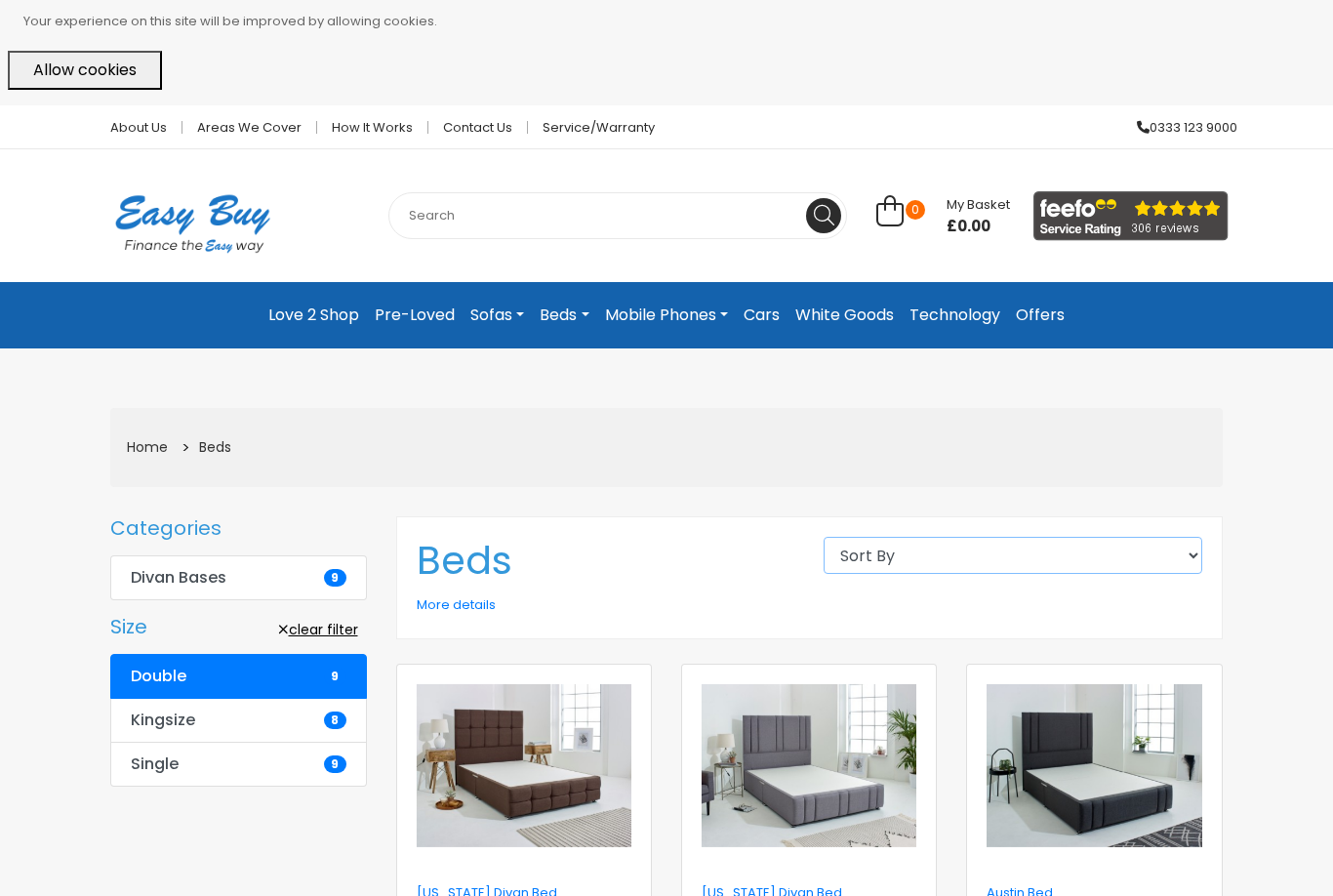
click at [1186, 537] on select "Sort By High to low Low to high Newest first Alphabetical" at bounding box center [1012, 555] width 378 height 37
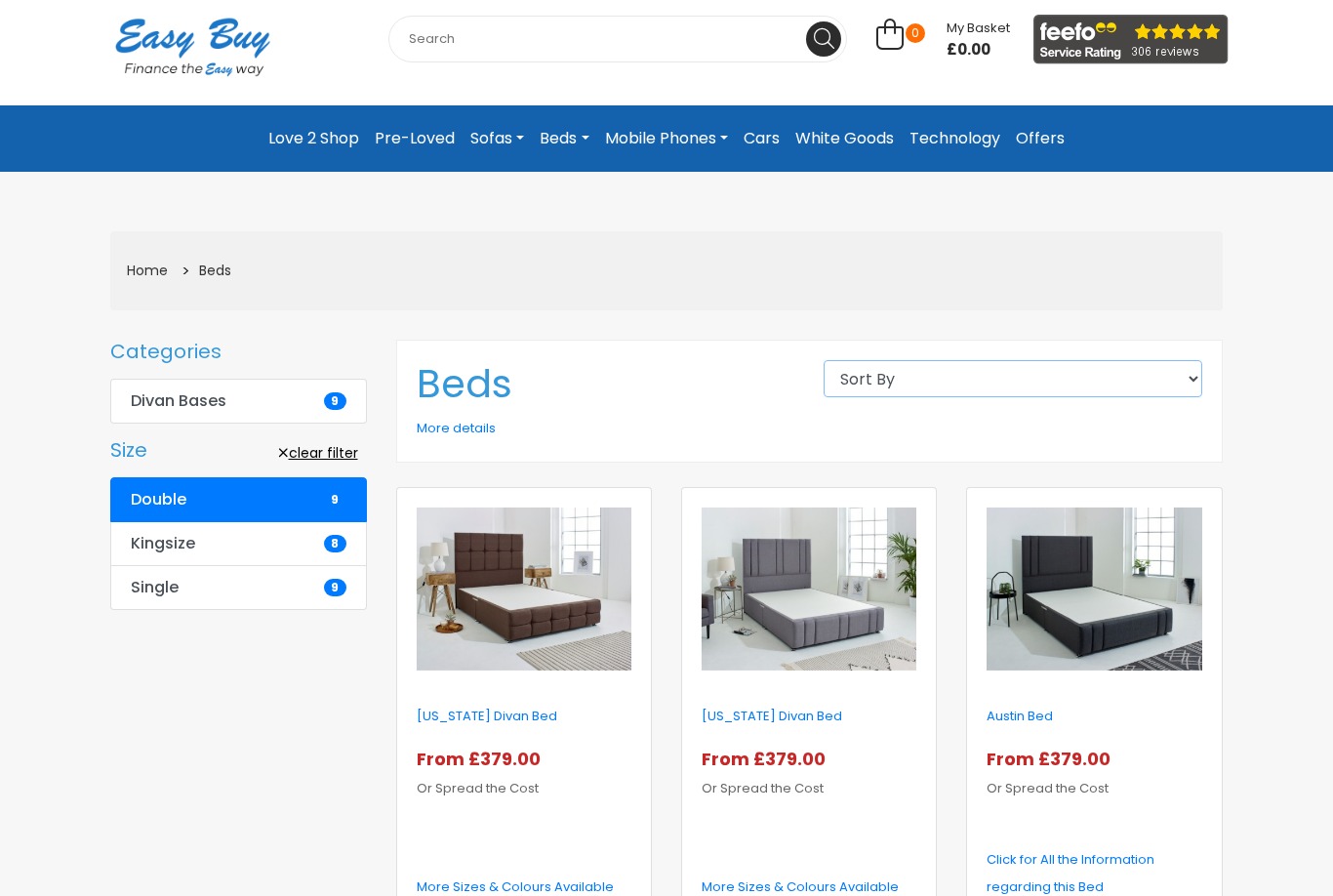
scroll to position [175, 0]
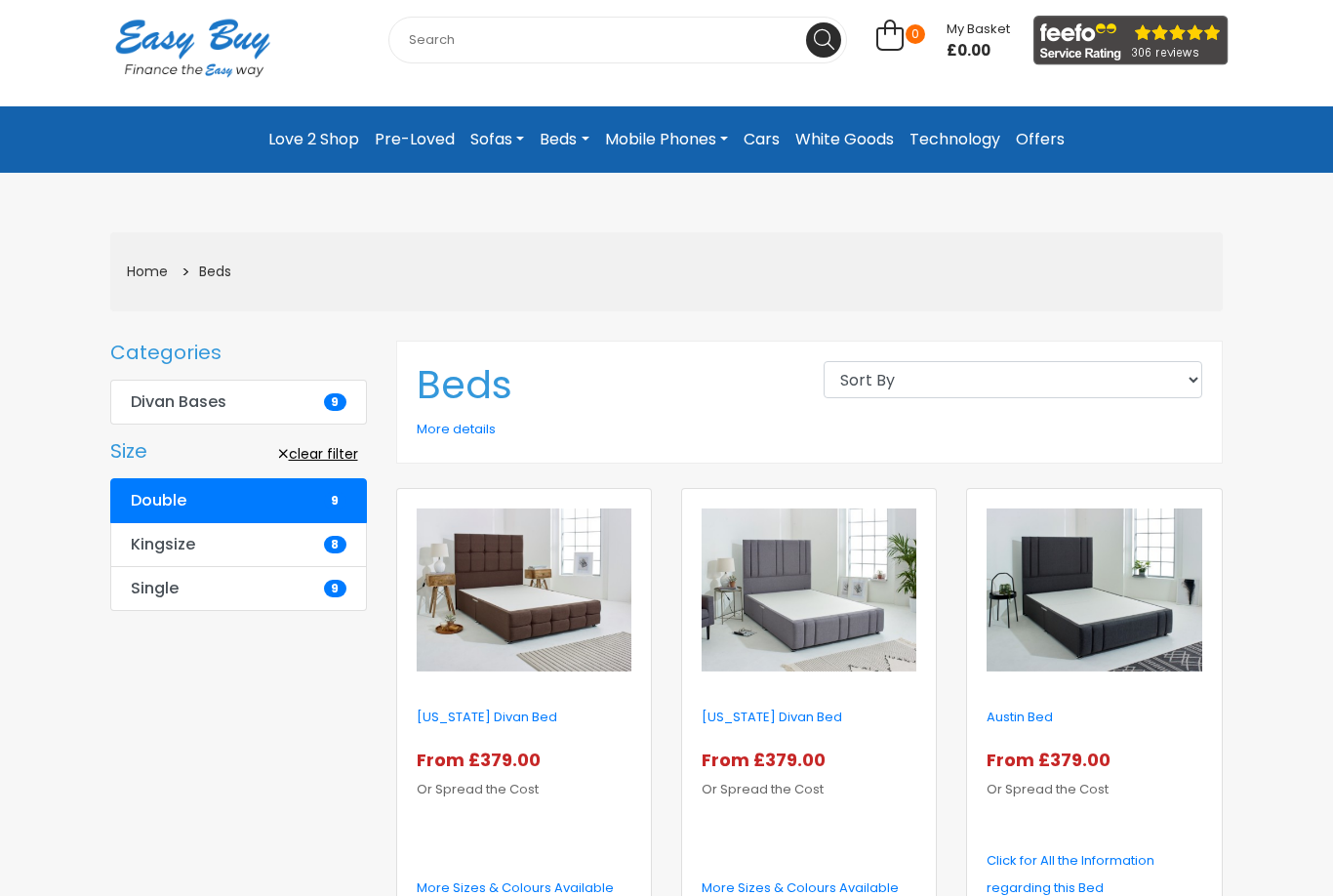
click at [153, 392] on b "Divan Bases" at bounding box center [178, 402] width 96 height 20
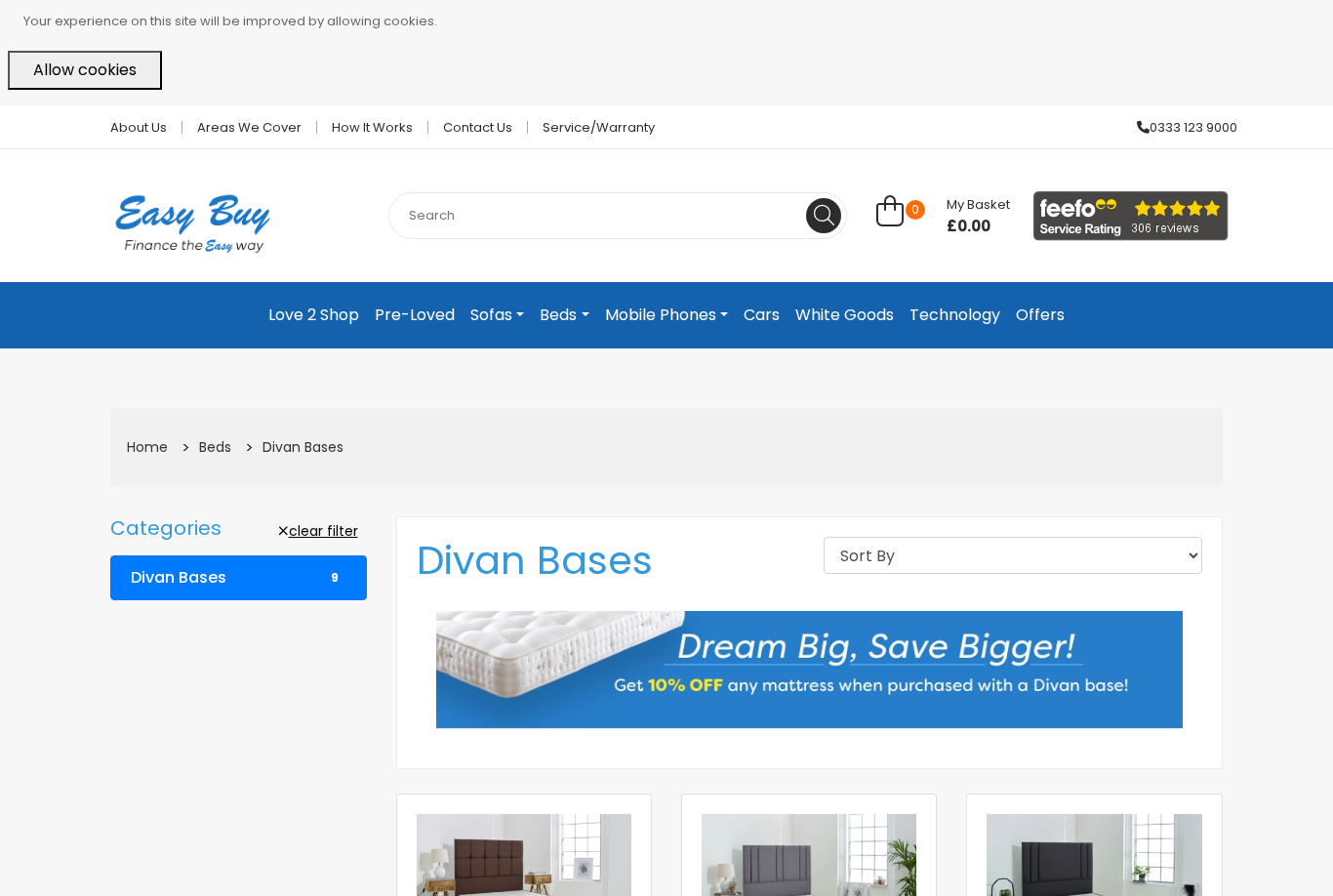
click at [963, 298] on link "Technology" at bounding box center [955, 316] width 106 height 35
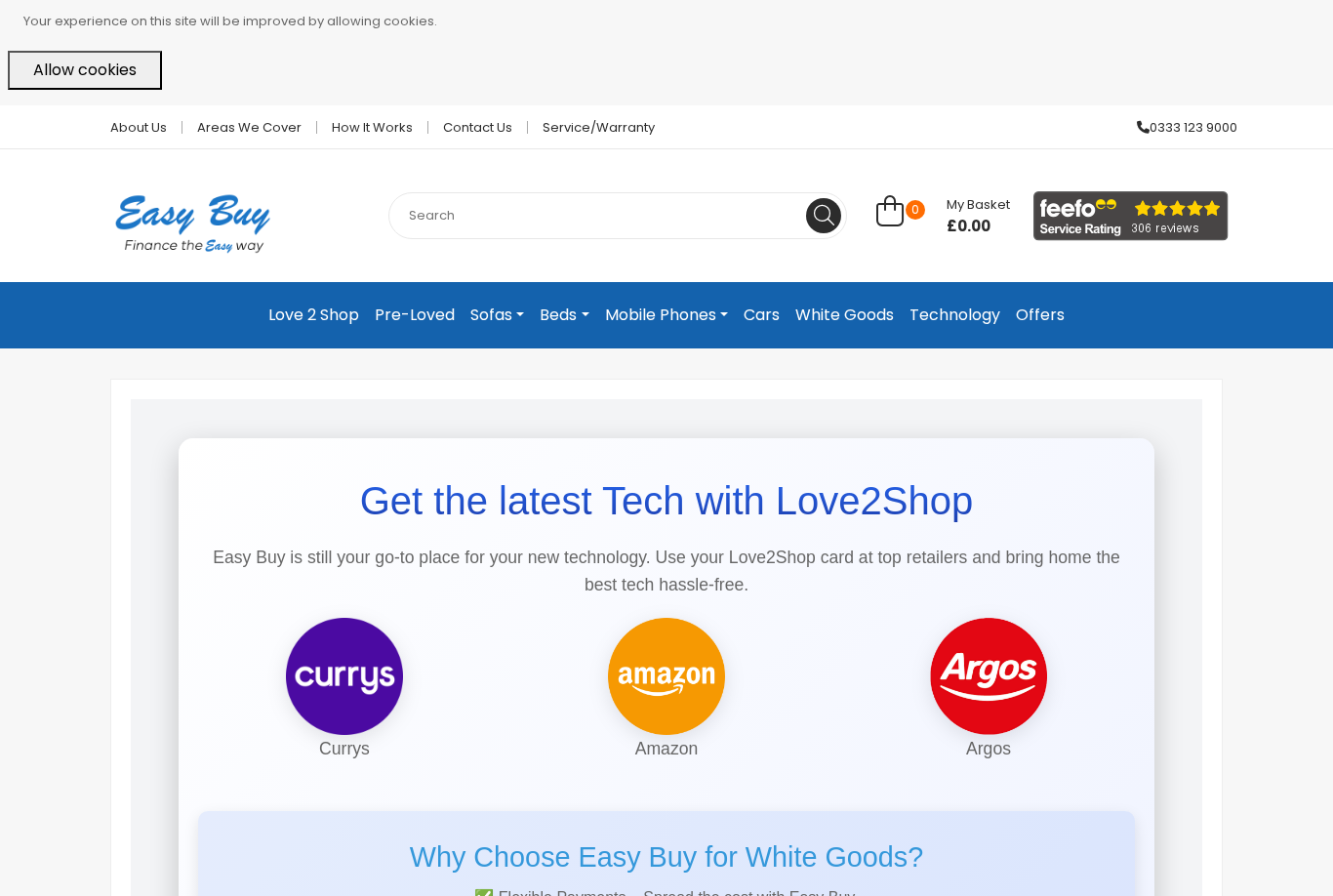
click at [1055, 301] on link "Offers" at bounding box center [1040, 316] width 65 height 35
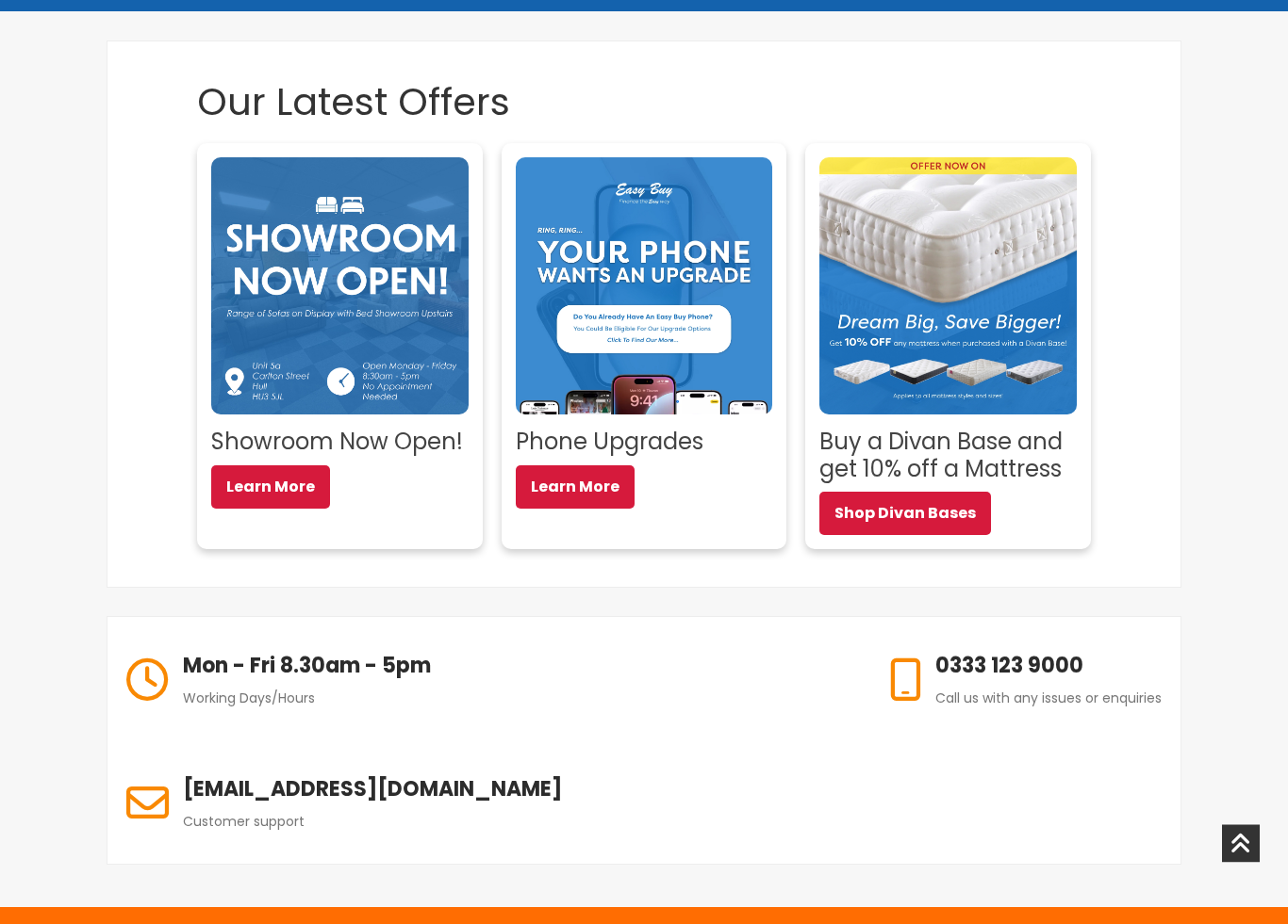
scroll to position [341, 0]
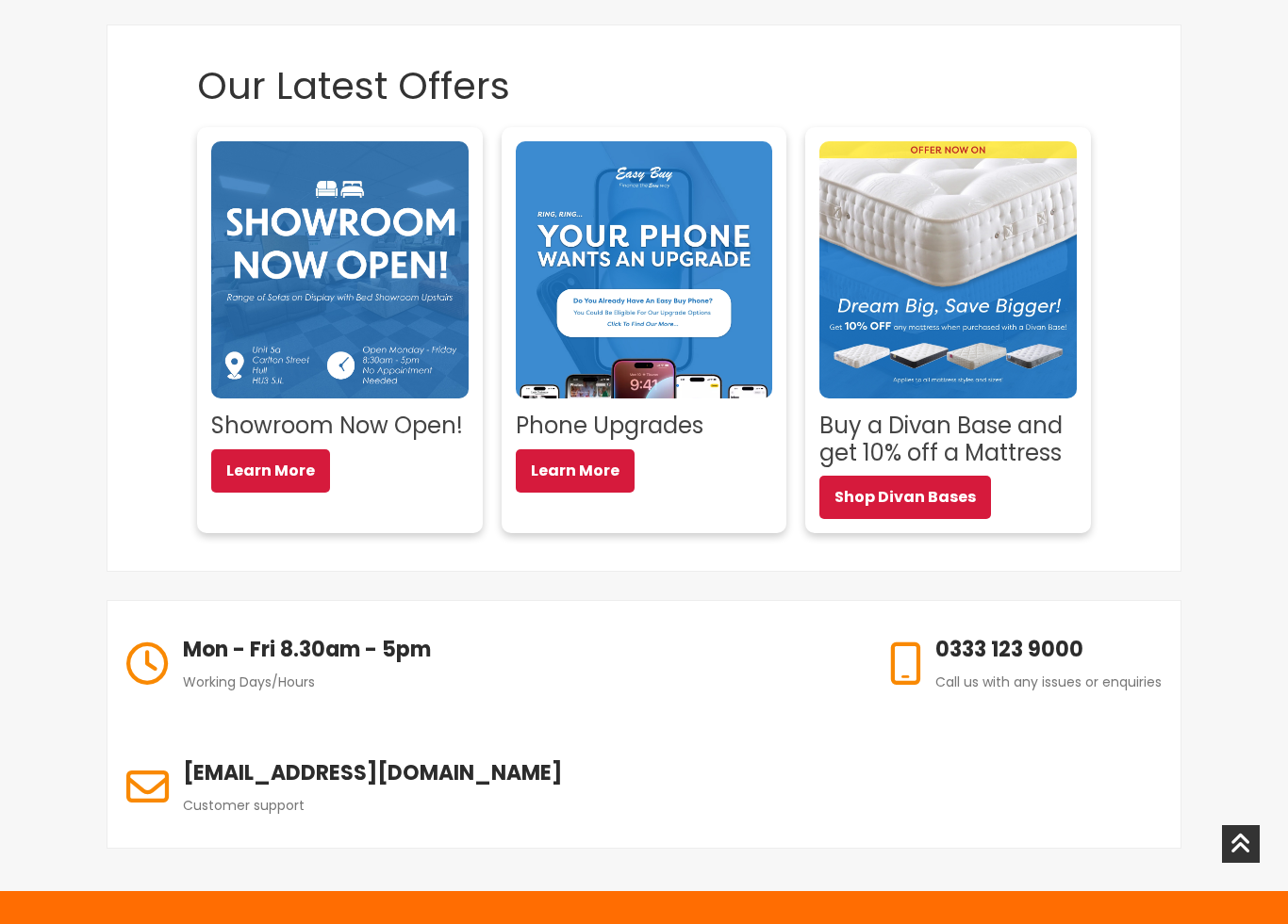
click at [253, 459] on link "Learn More" at bounding box center [270, 471] width 118 height 44
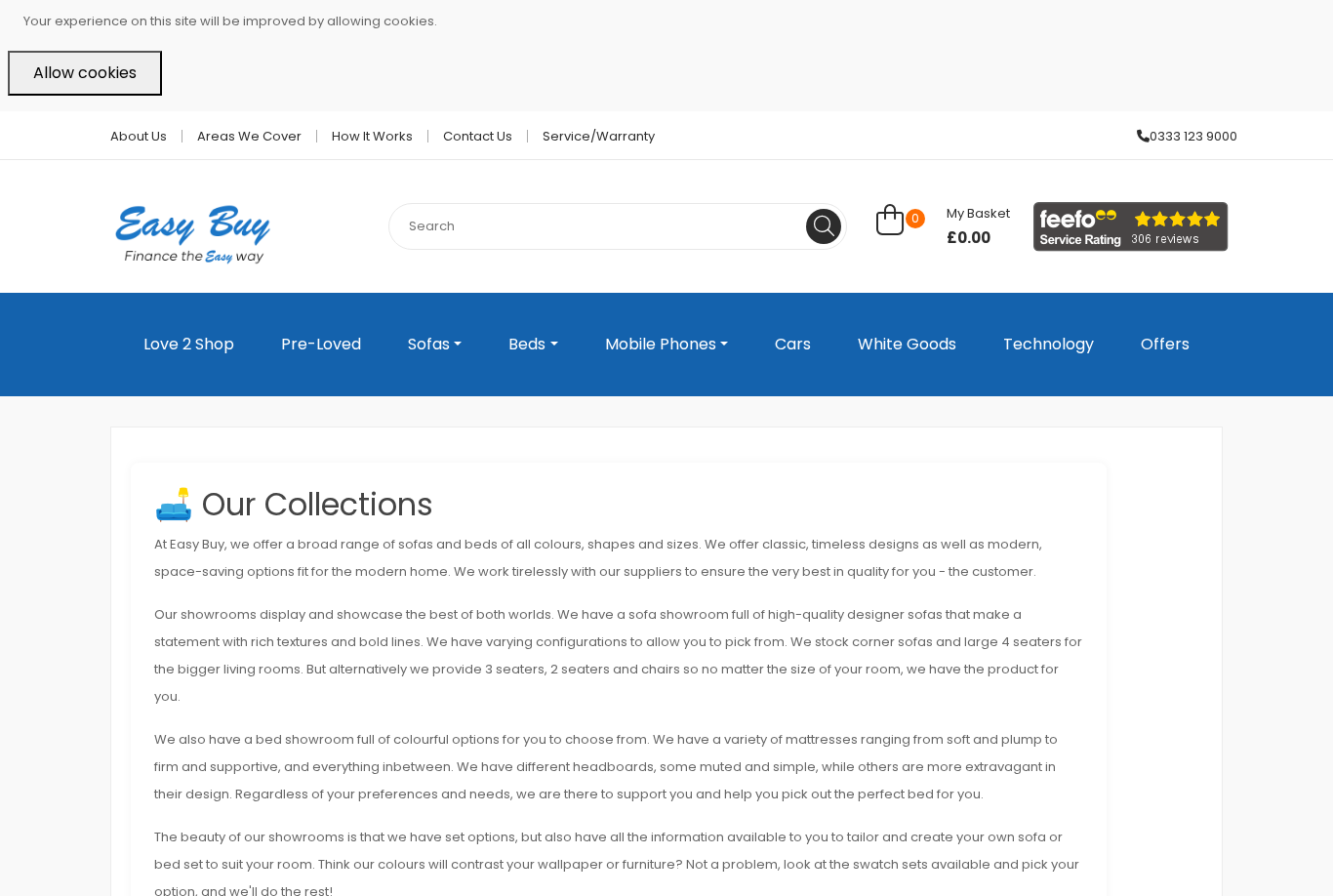
click at [248, 129] on link "Areas we cover" at bounding box center [249, 135] width 134 height 13
